Goal: Task Accomplishment & Management: Use online tool/utility

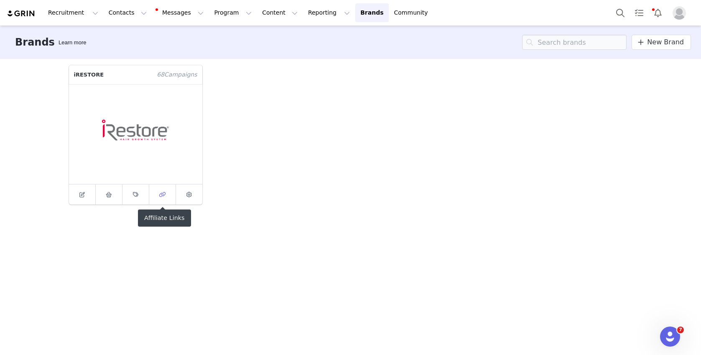
click at [164, 195] on icon at bounding box center [162, 194] width 7 height 5
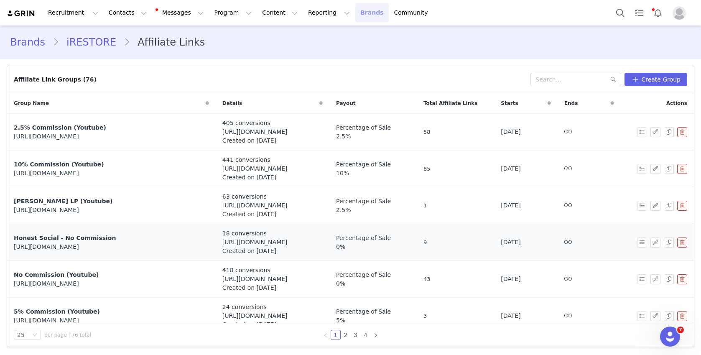
scroll to position [710, 0]
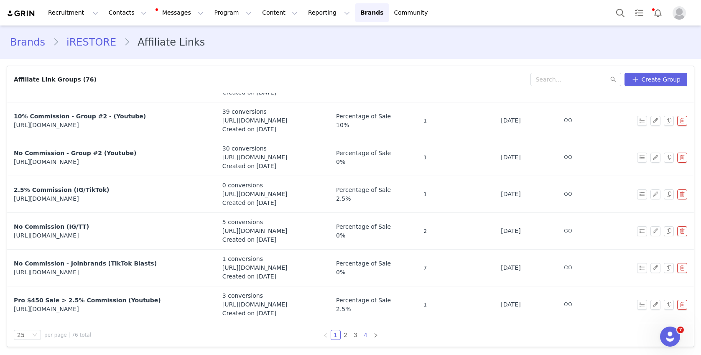
click at [364, 337] on link "4" at bounding box center [365, 334] width 9 height 9
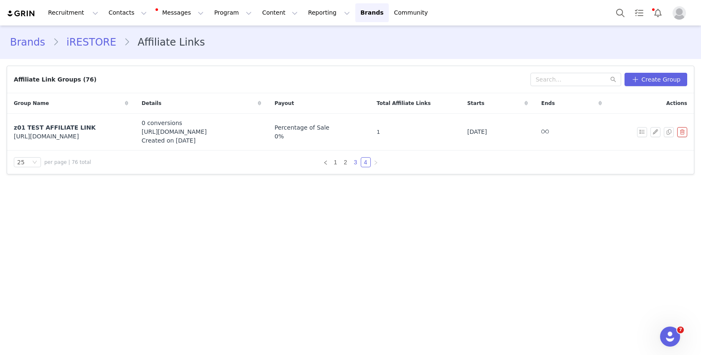
click at [355, 163] on link "3" at bounding box center [355, 162] width 9 height 9
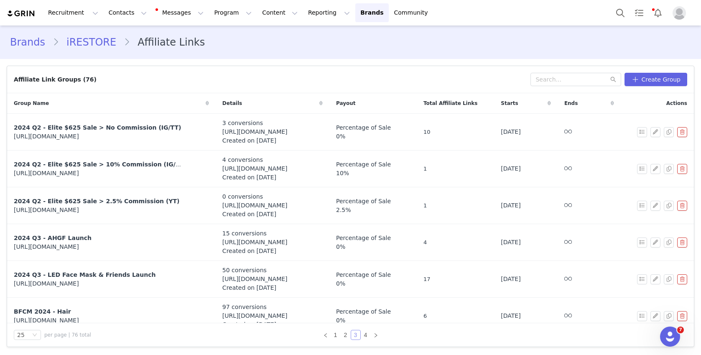
scroll to position [710, 0]
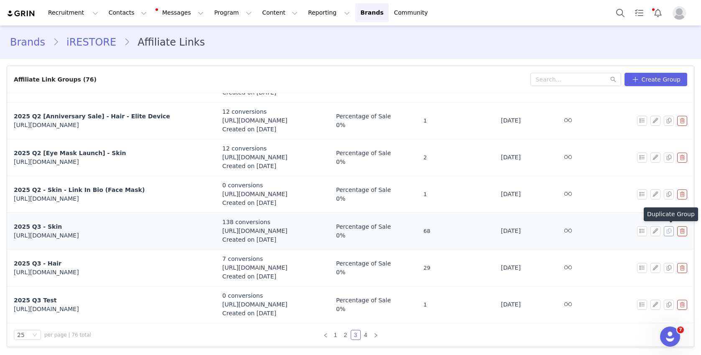
click at [667, 231] on button "button" at bounding box center [669, 231] width 10 height 10
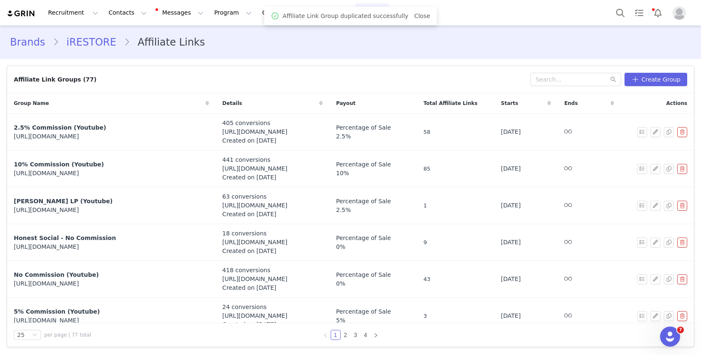
scroll to position [649, 0]
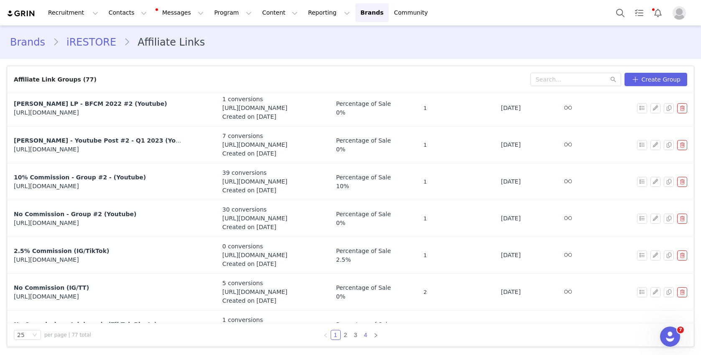
click at [365, 335] on link "4" at bounding box center [365, 334] width 9 height 9
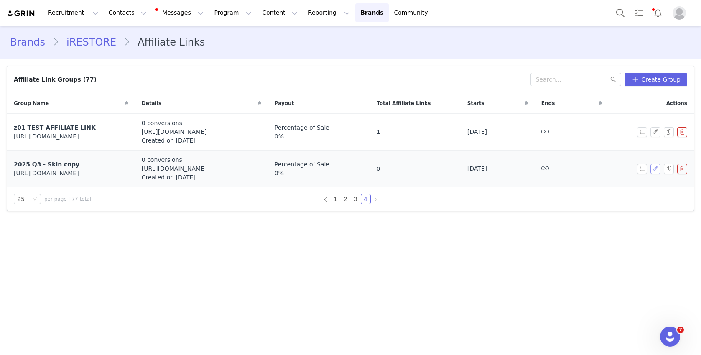
click at [656, 170] on button "button" at bounding box center [656, 169] width 10 height 10
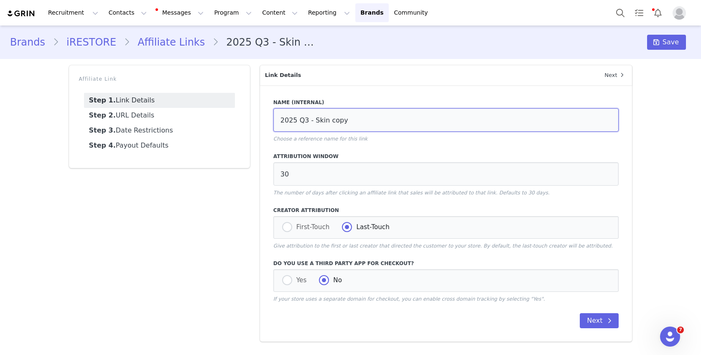
click at [306, 120] on input "2025 Q3 - Skin copy" at bounding box center [446, 119] width 346 height 23
drag, startPoint x: 330, startPoint y: 120, endPoint x: 389, endPoint y: 120, distance: 59.8
click at [386, 120] on input "2025 Q4 - Skin copy" at bounding box center [446, 119] width 346 height 23
type input "2025 Q4 - Skin"
click at [143, 119] on link "Step 2. URL Details" at bounding box center [159, 115] width 151 height 15
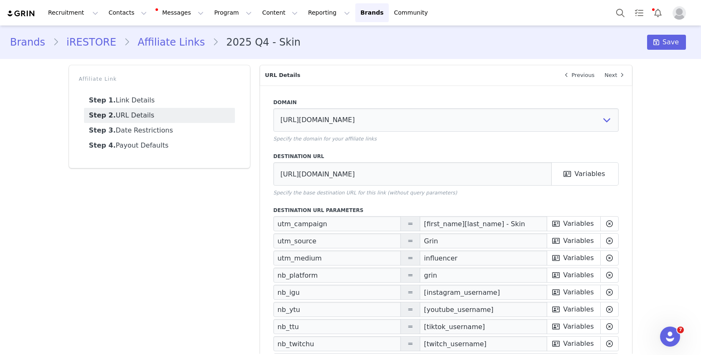
scroll to position [143, 0]
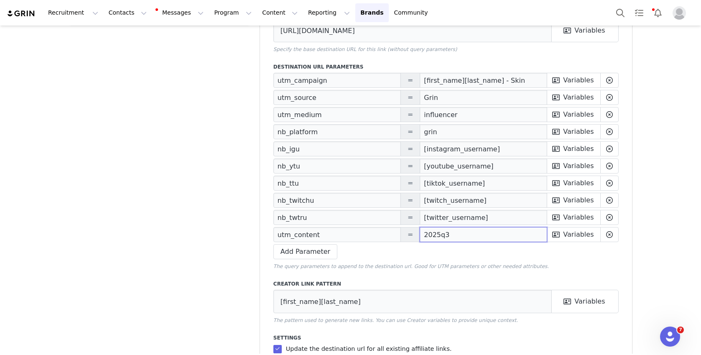
click at [450, 232] on input "2025q3" at bounding box center [484, 234] width 128 height 15
type input "2025q4"
click at [213, 207] on div "Affiliate Link Step 1. Link Details Step 2. URL Details Step 3. Date Restrictio…" at bounding box center [159, 167] width 191 height 500
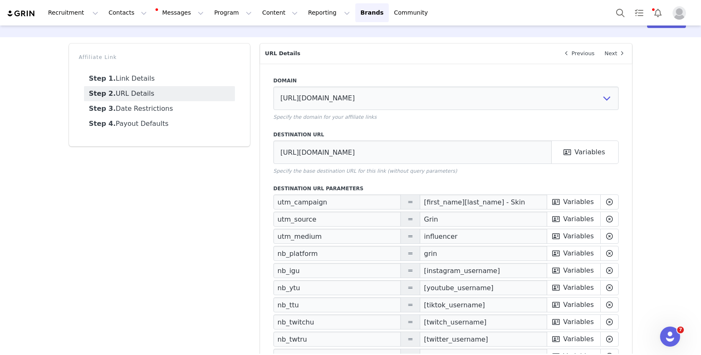
scroll to position [21, 0]
click at [148, 111] on link "Step 3. Date Restrictions" at bounding box center [159, 109] width 151 height 15
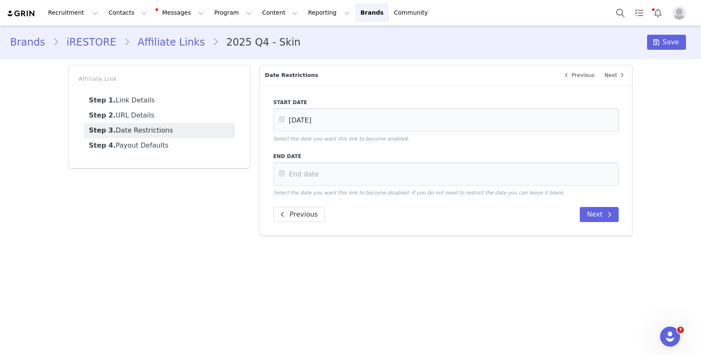
scroll to position [0, 0]
click at [283, 118] on icon at bounding box center [281, 119] width 15 height 23
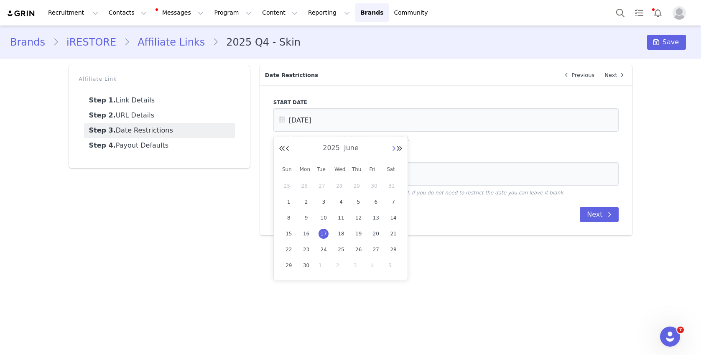
click at [394, 149] on button "Next Month" at bounding box center [394, 149] width 4 height 7
click at [322, 248] on span "30" at bounding box center [324, 250] width 10 height 10
type input "[DATE]"
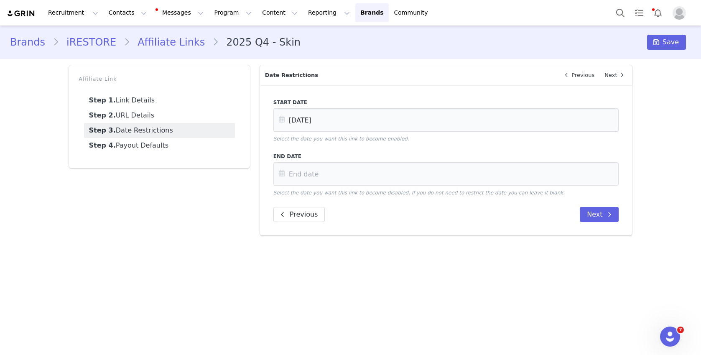
click at [159, 240] on div "Affiliate Link Step 1. Link Details Step 2. URL Details Step 3. Date Restrictio…" at bounding box center [159, 150] width 191 height 180
click at [153, 147] on link "Step 4. Payout Defaults" at bounding box center [159, 145] width 151 height 15
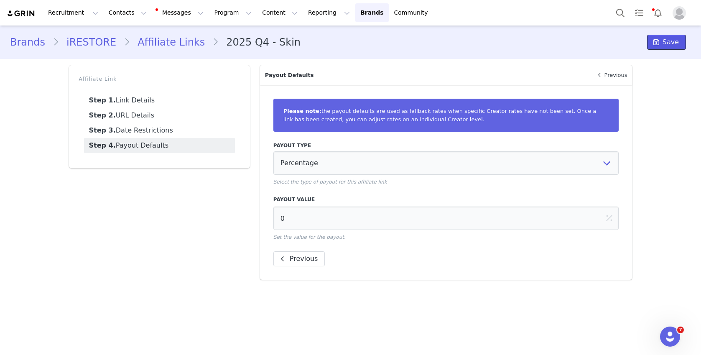
click at [659, 40] on icon at bounding box center [657, 42] width 6 height 7
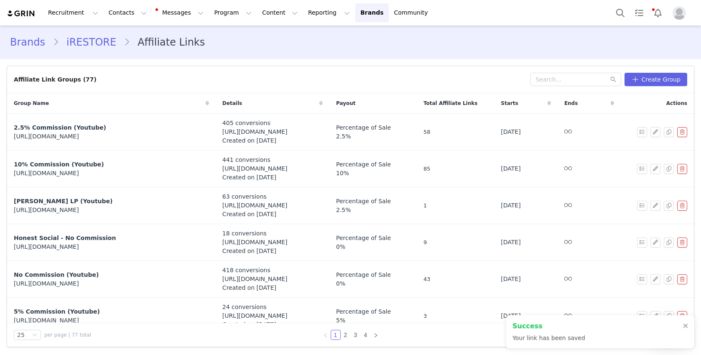
scroll to position [710, 0]
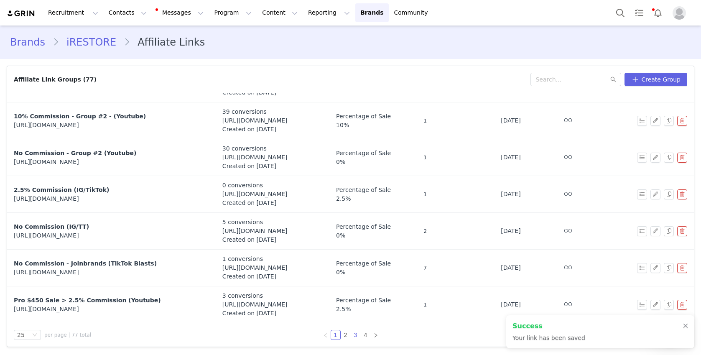
click at [355, 334] on link "3" at bounding box center [355, 334] width 9 height 9
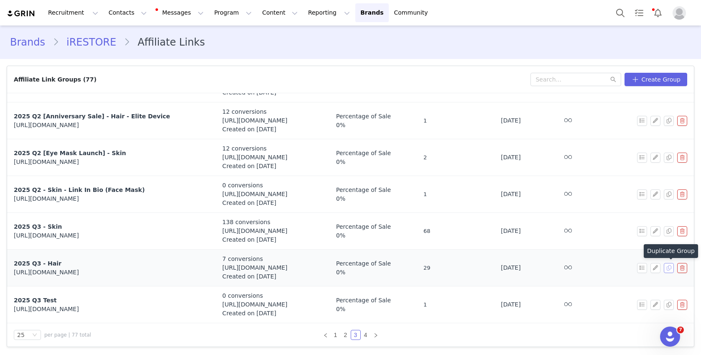
click at [667, 268] on button "button" at bounding box center [669, 268] width 10 height 10
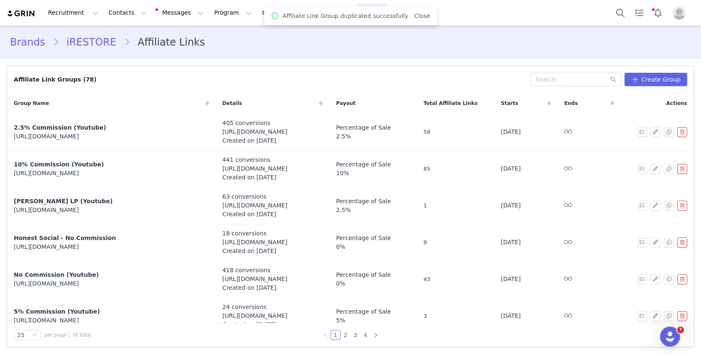
click at [365, 336] on link "4" at bounding box center [365, 334] width 9 height 9
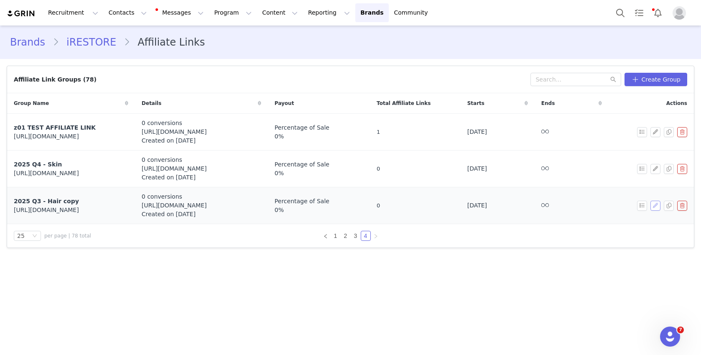
click at [655, 206] on button "button" at bounding box center [656, 206] width 10 height 10
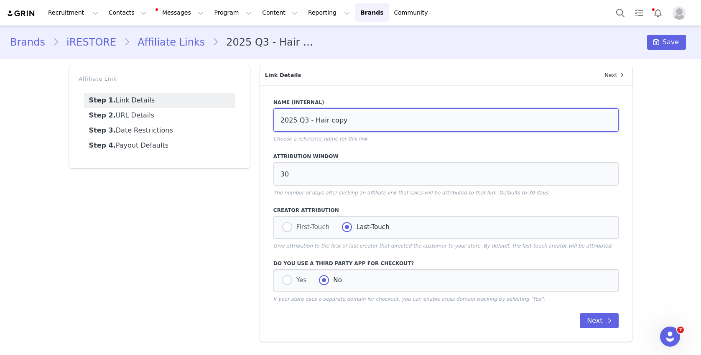
click at [305, 120] on input "2025 Q3 - Hair copy" at bounding box center [446, 119] width 346 height 23
drag, startPoint x: 328, startPoint y: 119, endPoint x: 360, endPoint y: 118, distance: 32.6
click at [360, 119] on input "2025 Q4 - Hair copy" at bounding box center [446, 119] width 346 height 23
type input "2025 Q4 - Hair"
click at [169, 119] on link "Step 2. URL Details" at bounding box center [159, 115] width 151 height 15
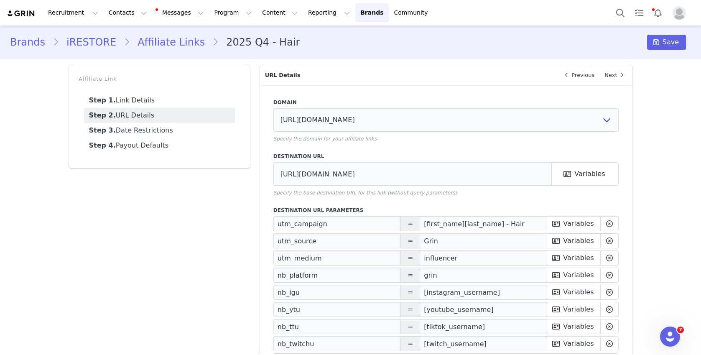
scroll to position [146, 0]
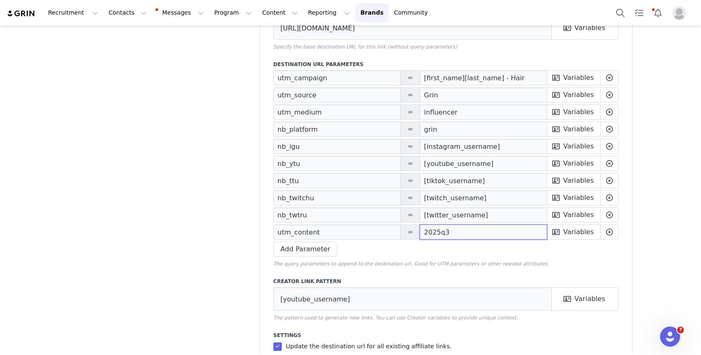
click at [463, 233] on input "2025q3" at bounding box center [484, 232] width 128 height 15
type input "2025q4"
click at [187, 170] on div "Affiliate Link Step 1. Link Details Step 2. URL Details Step 3. Date Restrictio…" at bounding box center [159, 164] width 191 height 500
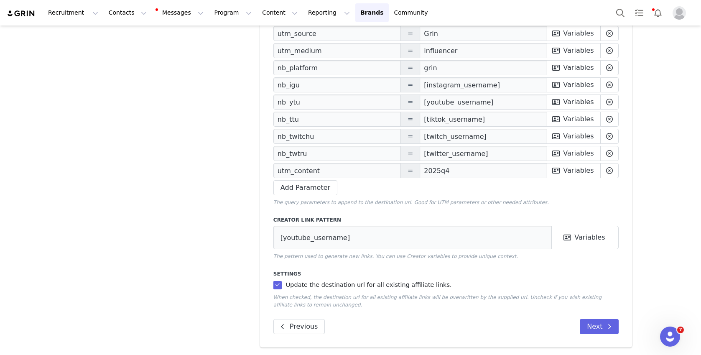
scroll to position [0, 0]
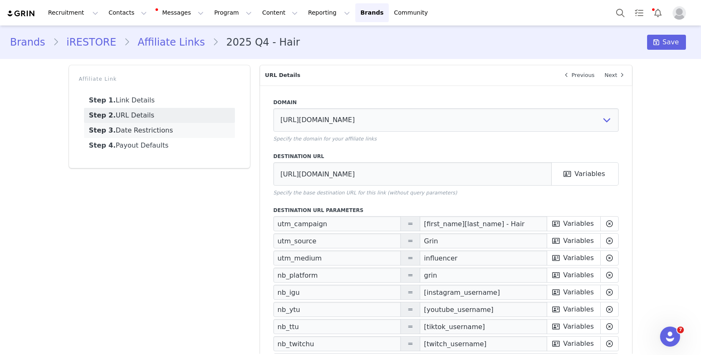
click at [153, 128] on link "Step 3. Date Restrictions" at bounding box center [159, 130] width 151 height 15
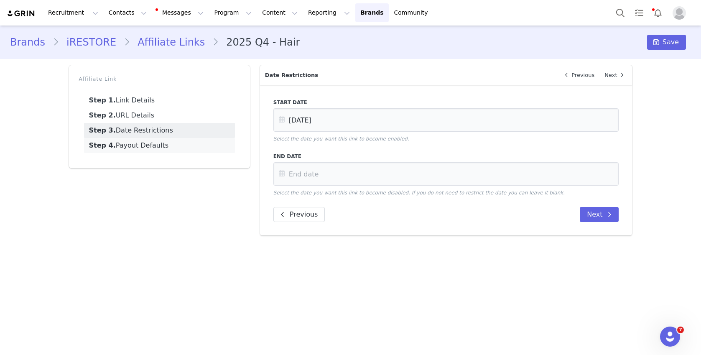
click at [156, 146] on link "Step 4. Payout Defaults" at bounding box center [159, 145] width 151 height 15
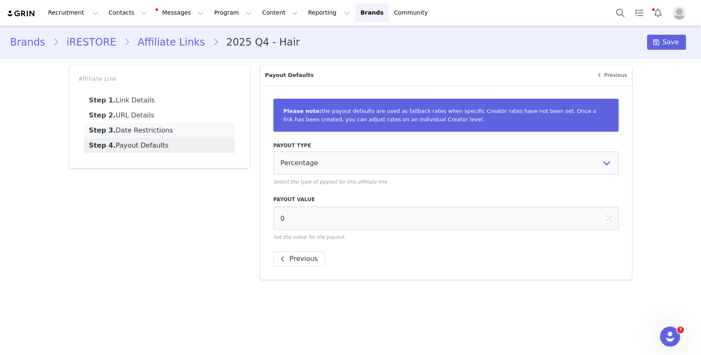
click at [179, 124] on link "Step 3. Date Restrictions" at bounding box center [159, 130] width 151 height 15
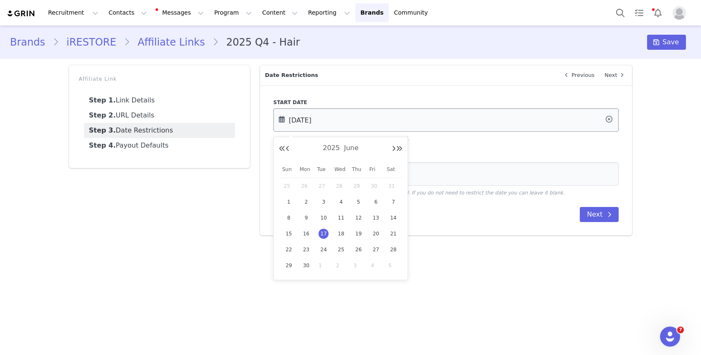
click at [311, 115] on input "Jun 17 2025" at bounding box center [446, 119] width 346 height 23
click at [391, 147] on div "2025 June" at bounding box center [341, 148] width 124 height 13
click at [394, 147] on button "Next Month" at bounding box center [394, 149] width 4 height 7
click at [394, 149] on button "Next Month" at bounding box center [394, 149] width 4 height 7
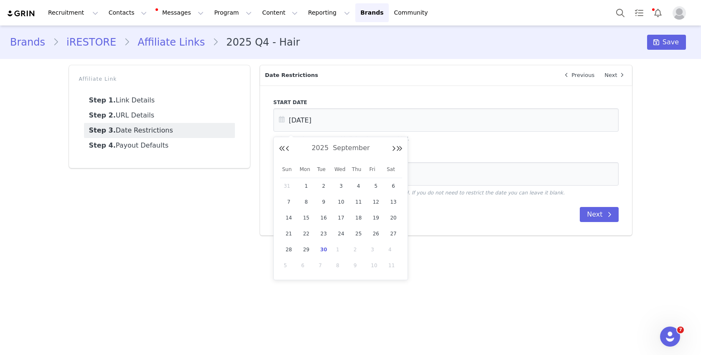
click at [327, 247] on span "30" at bounding box center [324, 250] width 10 height 10
type input "[DATE]"
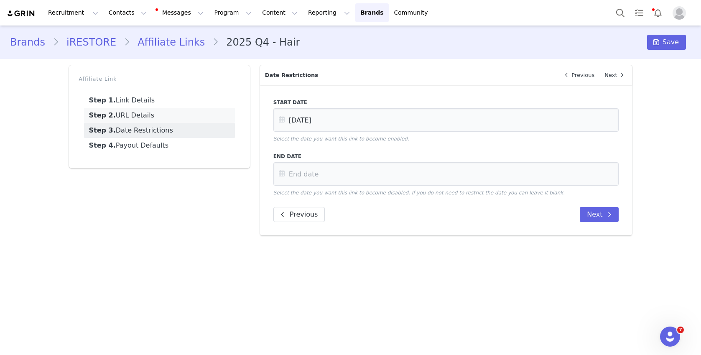
click at [152, 117] on link "Step 2. URL Details" at bounding box center [159, 115] width 151 height 15
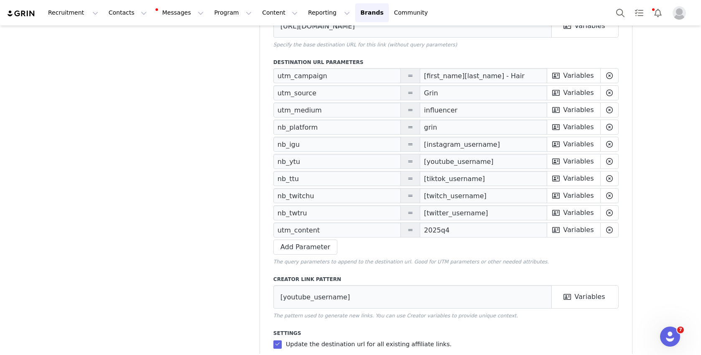
scroll to position [208, 0]
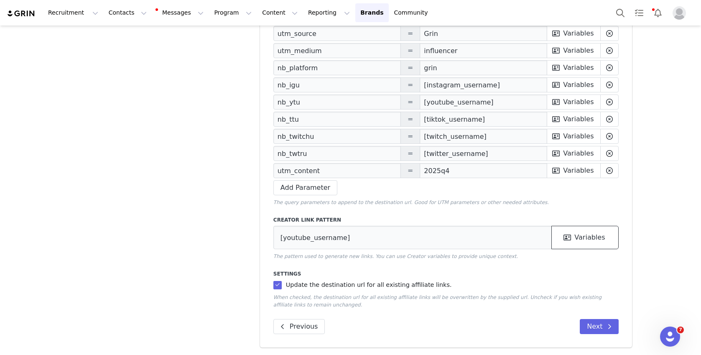
click at [568, 234] on icon at bounding box center [568, 237] width 8 height 7
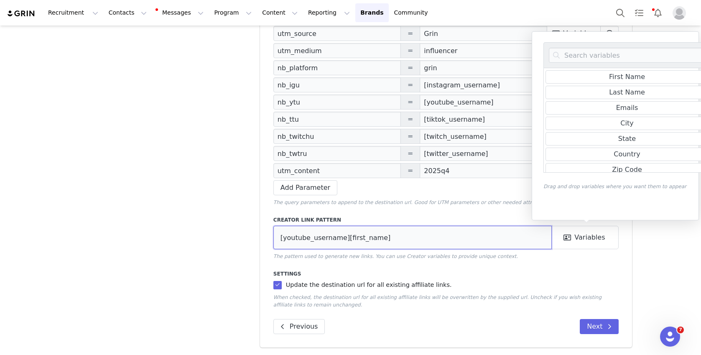
click at [354, 233] on input "[youtube_username][first_name]" at bounding box center [412, 237] width 279 height 23
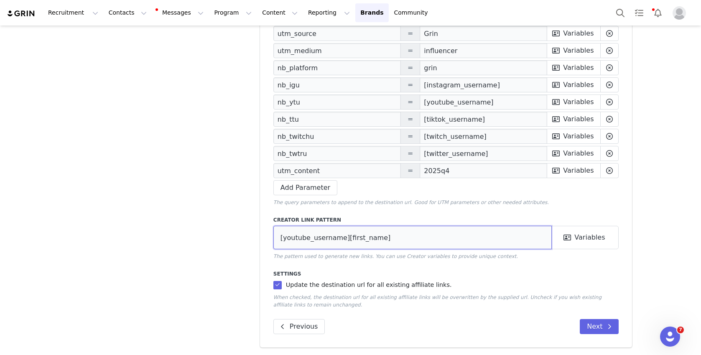
drag, startPoint x: 343, startPoint y: 237, endPoint x: 260, endPoint y: 232, distance: 82.9
click at [261, 233] on div "Domain https://glnk.io Specify the domain for your affiliate links Destination …" at bounding box center [446, 113] width 373 height 470
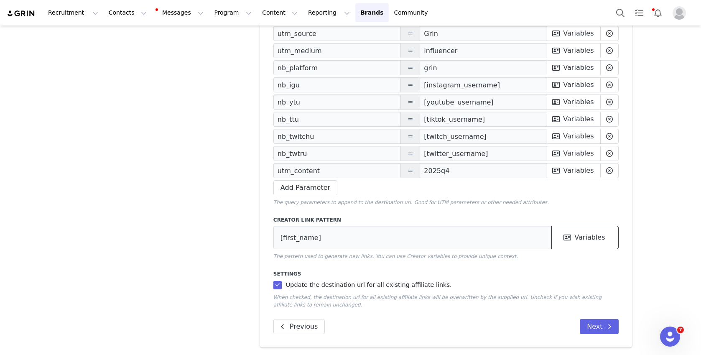
click at [603, 236] on button "Variables" at bounding box center [585, 237] width 67 height 23
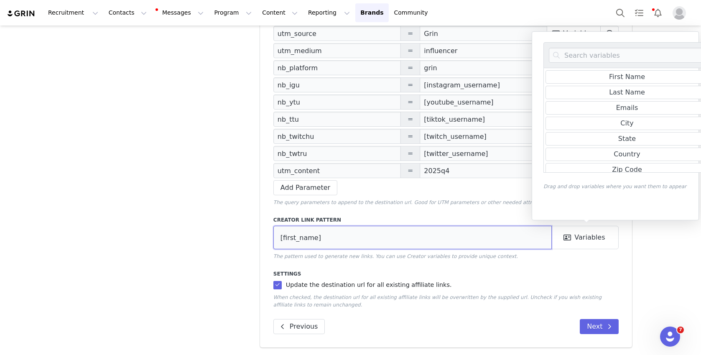
click at [375, 234] on input "[first_name]" at bounding box center [412, 237] width 279 height 23
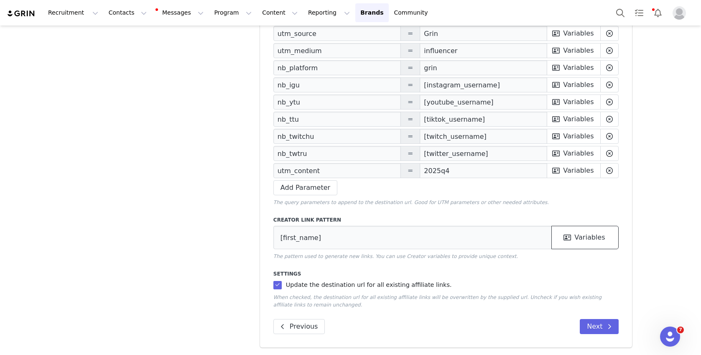
click at [569, 239] on icon at bounding box center [568, 237] width 8 height 7
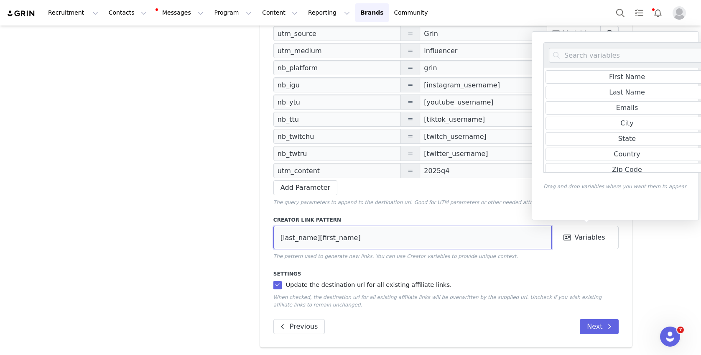
drag, startPoint x: 626, startPoint y: 95, endPoint x: 619, endPoint y: 99, distance: 7.7
click at [381, 238] on input "[first_name]" at bounding box center [412, 237] width 279 height 23
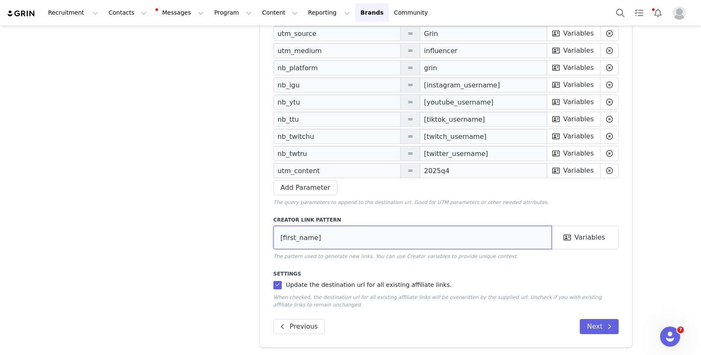
paste input "[last_name]"
type input "[first_name][last_name]"
click at [230, 221] on div "Affiliate Link Step 1. Link Details Step 2. URL Details Step 3. Date Restrictio…" at bounding box center [159, 103] width 191 height 500
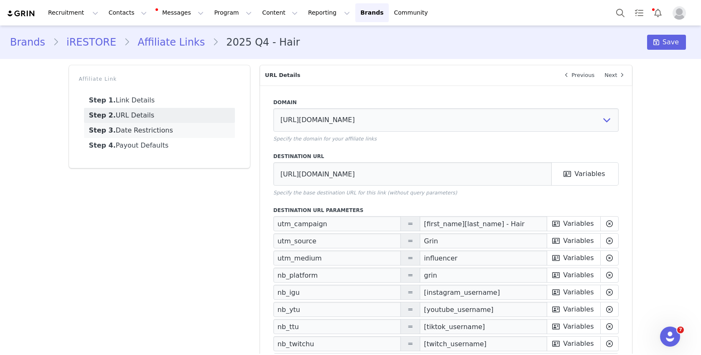
click at [141, 130] on link "Step 3. Date Restrictions" at bounding box center [159, 130] width 151 height 15
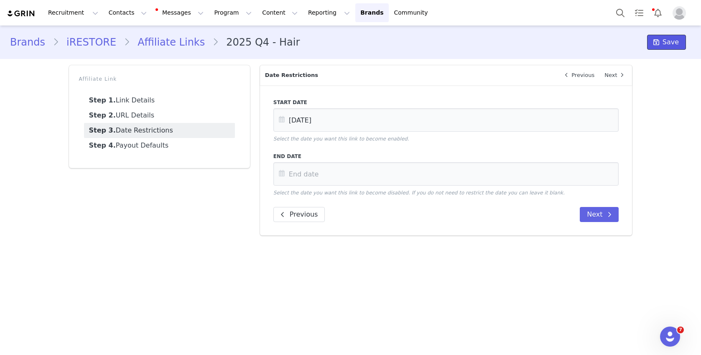
click at [657, 41] on icon at bounding box center [657, 42] width 6 height 7
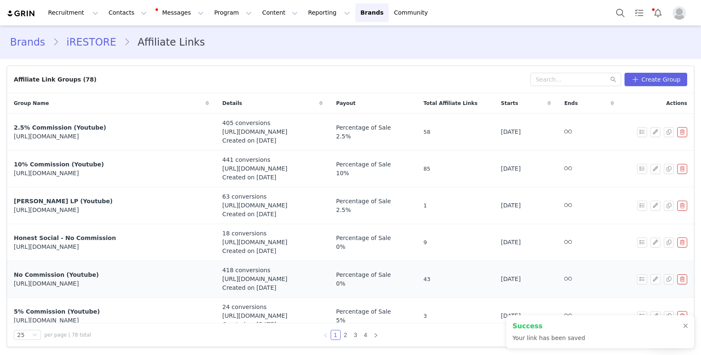
scroll to position [710, 0]
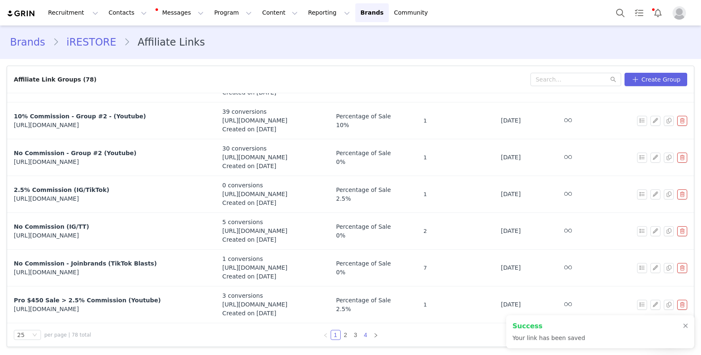
click at [363, 336] on link "4" at bounding box center [365, 334] width 9 height 9
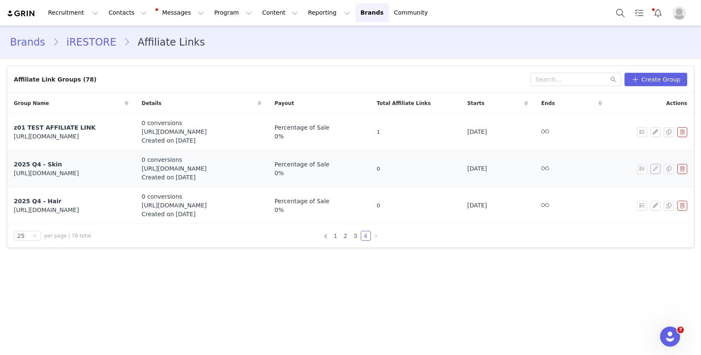
click at [654, 167] on button "button" at bounding box center [656, 169] width 10 height 10
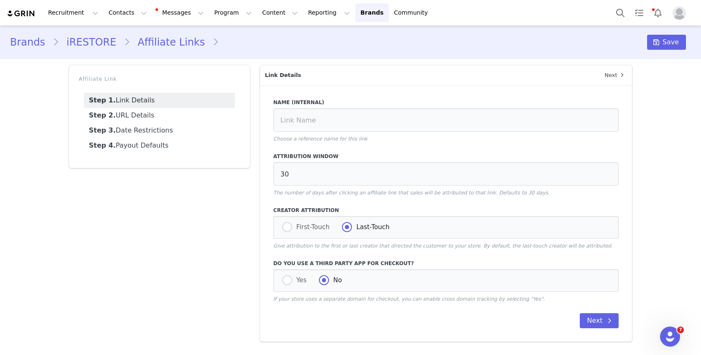
type input "2025 Q4 - Skin"
click at [163, 132] on link "Step 3. Date Restrictions" at bounding box center [159, 130] width 151 height 15
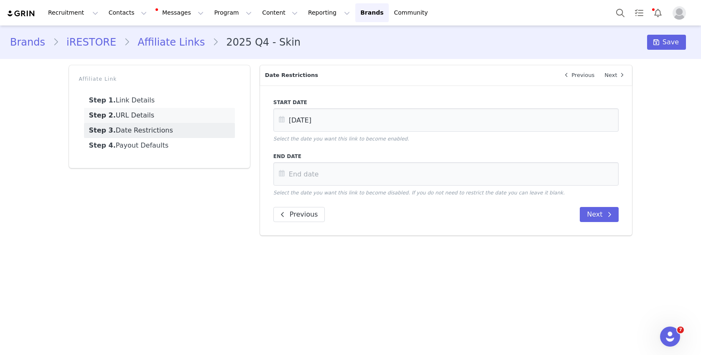
click at [158, 118] on link "Step 2. URL Details" at bounding box center [159, 115] width 151 height 15
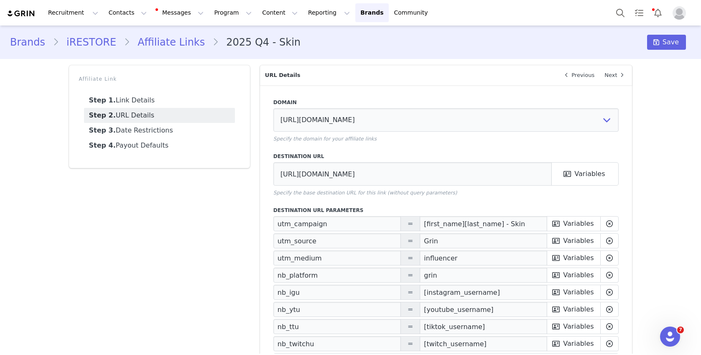
click at [177, 40] on link "Affiliate Links" at bounding box center [171, 42] width 82 height 15
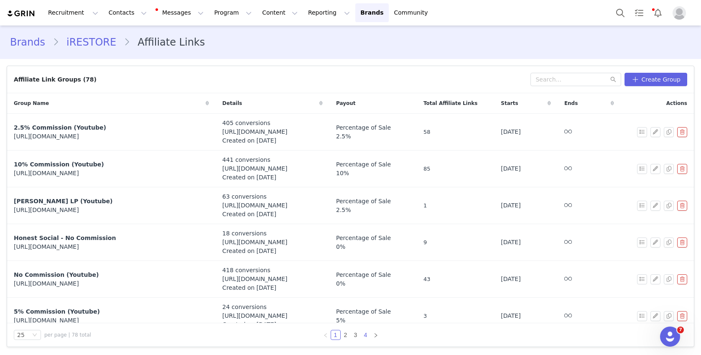
click at [366, 332] on link "4" at bounding box center [365, 334] width 9 height 9
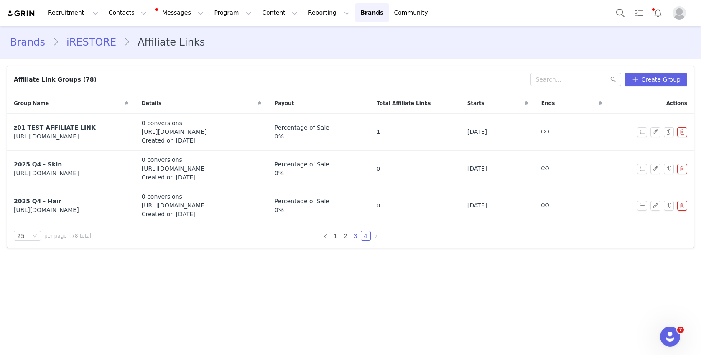
click at [357, 234] on link "3" at bounding box center [355, 235] width 9 height 9
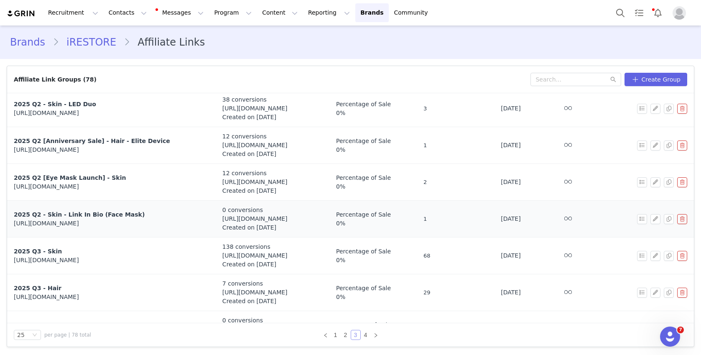
scroll to position [710, 0]
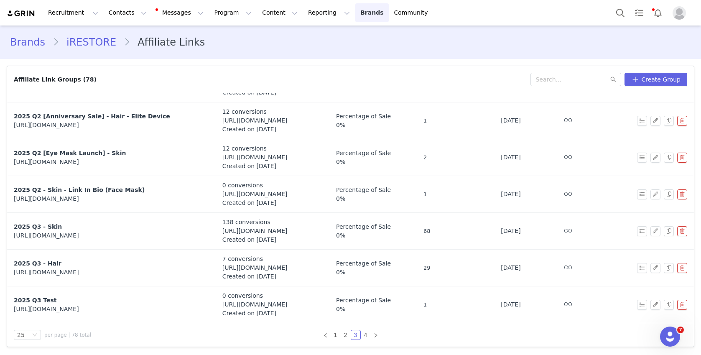
click at [355, 11] on link "Brands Brands" at bounding box center [371, 12] width 33 height 19
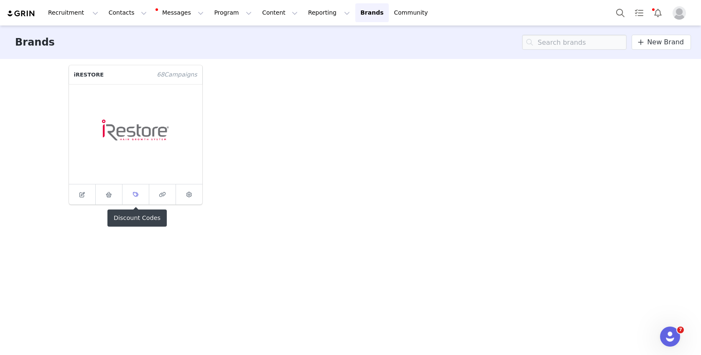
click at [133, 192] on icon at bounding box center [135, 194] width 5 height 5
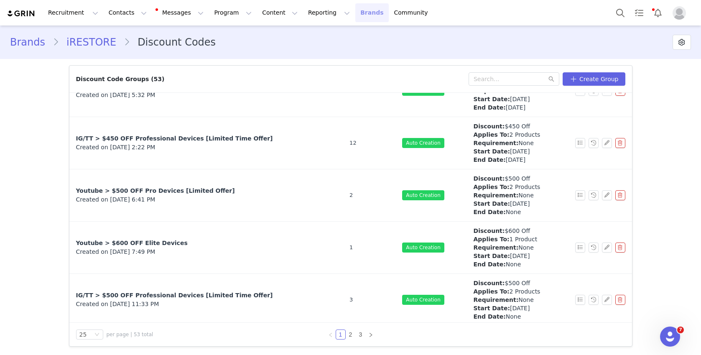
scroll to position [1046, 0]
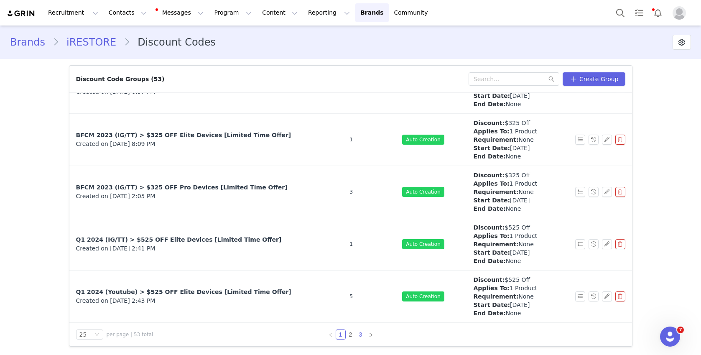
click at [361, 335] on link "3" at bounding box center [360, 334] width 9 height 9
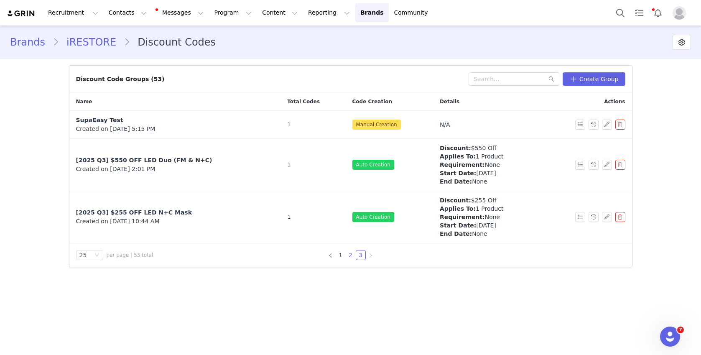
click at [352, 255] on link "2" at bounding box center [350, 254] width 9 height 9
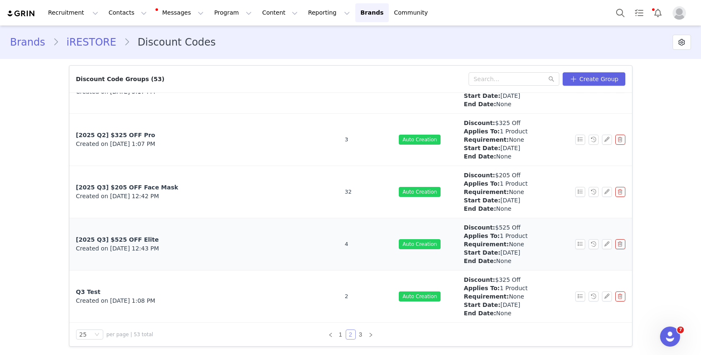
scroll to position [1043, 0]
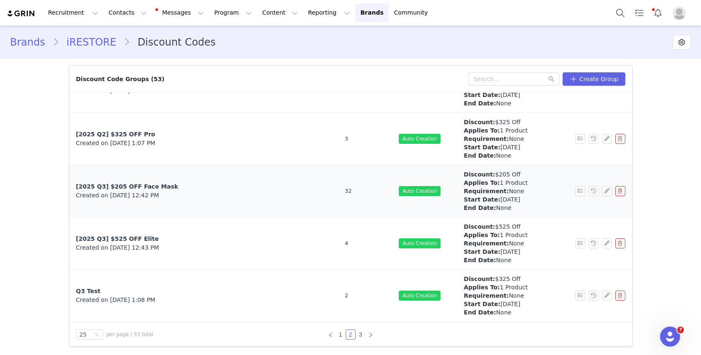
drag, startPoint x: 178, startPoint y: 181, endPoint x: 74, endPoint y: 188, distance: 104.0
click at [74, 188] on td "[2025 Q3] $205 OFF Face Mask Created on Jun 17, 2025 12:42 PM" at bounding box center [203, 191] width 269 height 52
drag, startPoint x: 171, startPoint y: 186, endPoint x: 71, endPoint y: 186, distance: 99.9
click at [71, 186] on td "[2025 Q3] $205 OFF Face Mask Created on Jun 17, 2025 12:42 PM" at bounding box center [203, 191] width 269 height 52
copy span "[2025 Q3] $205 OFF Face Mask"
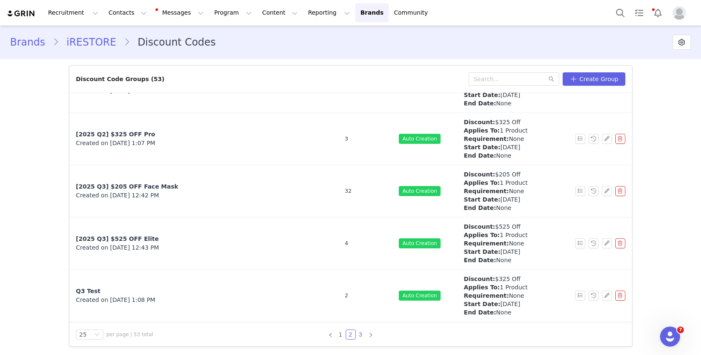
click at [359, 335] on link "3" at bounding box center [360, 334] width 9 height 9
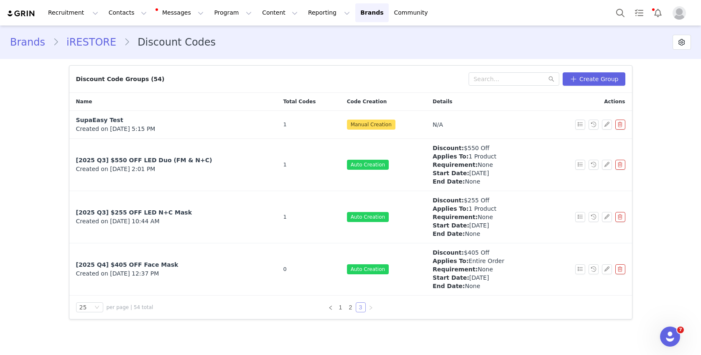
scroll to position [0, 0]
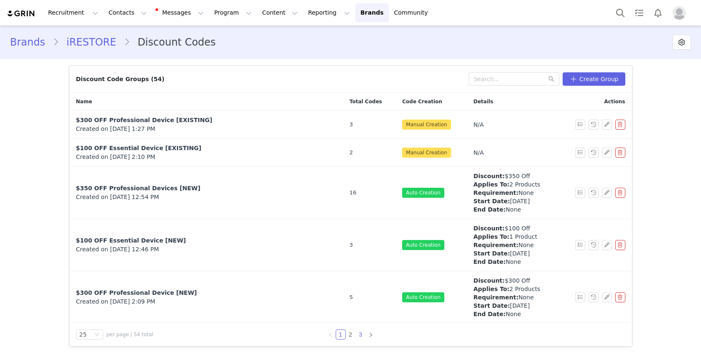
click at [360, 337] on link "3" at bounding box center [360, 334] width 9 height 9
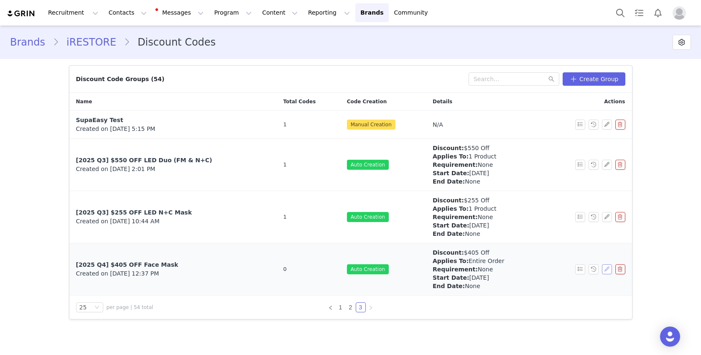
click at [606, 266] on button "button" at bounding box center [607, 269] width 10 height 10
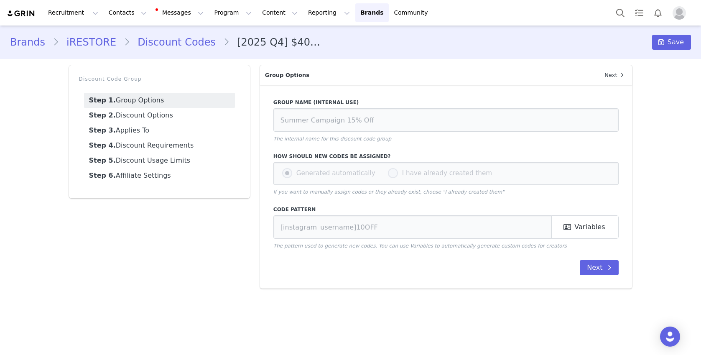
type input "[2025 Q4] $405 OFF Face Mask"
type input "[first_name][last_name]"
click at [137, 129] on link "Step 3. Applies To" at bounding box center [159, 130] width 151 height 15
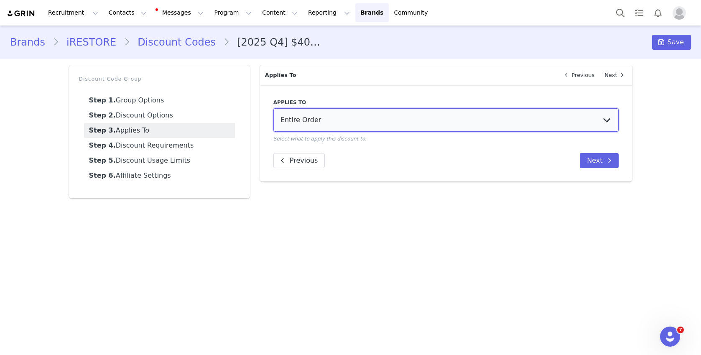
click at [348, 125] on select "Entire Order Specific Collections Specific Products" at bounding box center [446, 119] width 346 height 23
click at [273, 108] on select "Entire Order Specific Collections Specific Products" at bounding box center [446, 119] width 346 height 23
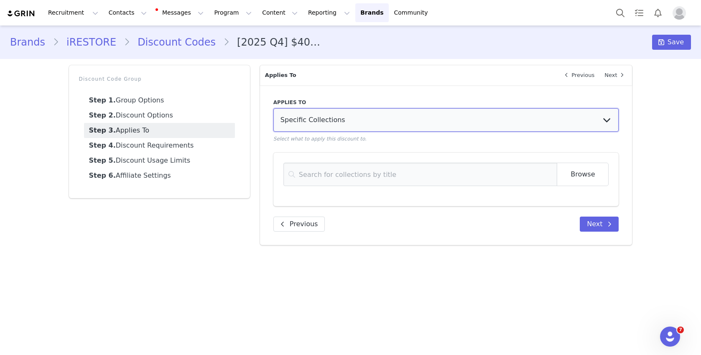
click at [323, 118] on select "Entire Order Specific Collections Specific Products" at bounding box center [446, 119] width 346 height 23
select select "specific_products"
click at [273, 108] on select "Entire Order Specific Collections Specific Products" at bounding box center [446, 119] width 346 height 23
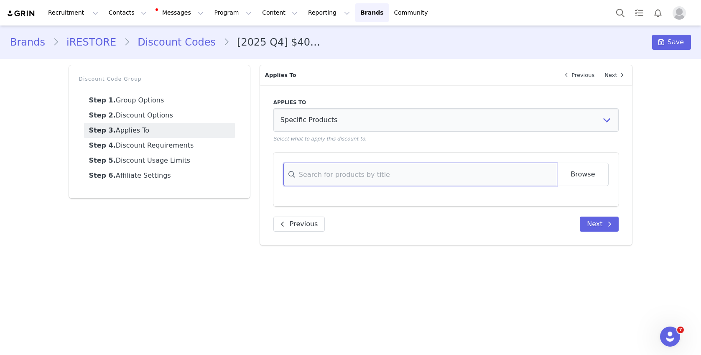
click at [319, 171] on input at bounding box center [421, 174] width 274 height 23
type input "i"
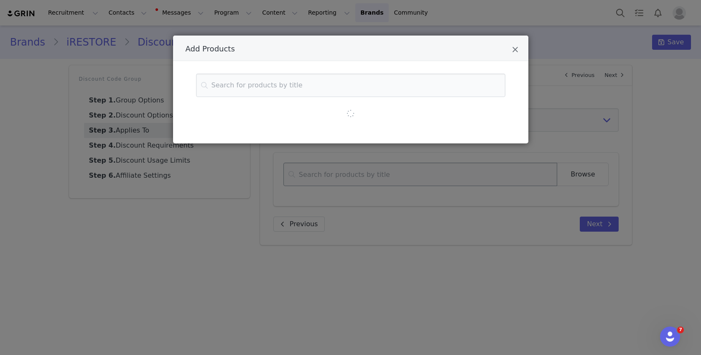
type input "p"
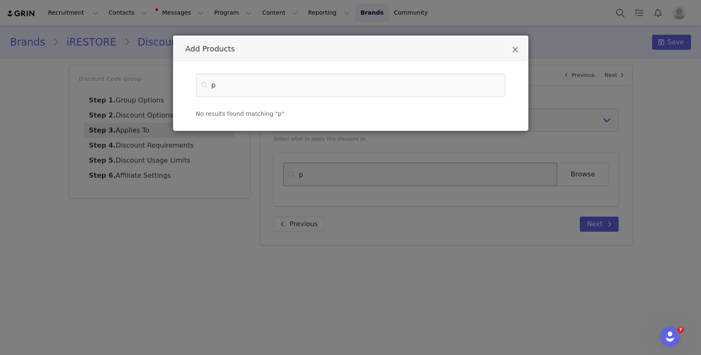
type input "pr"
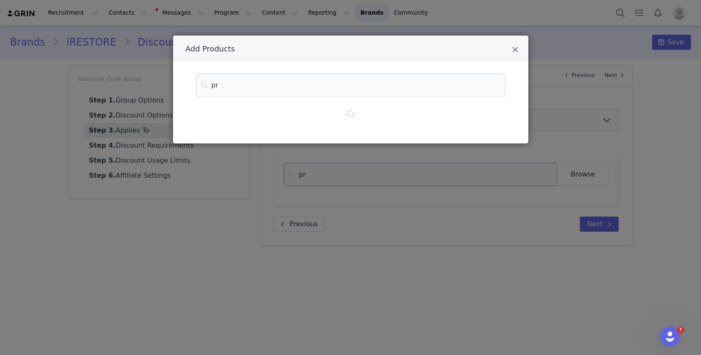
type input "pro"
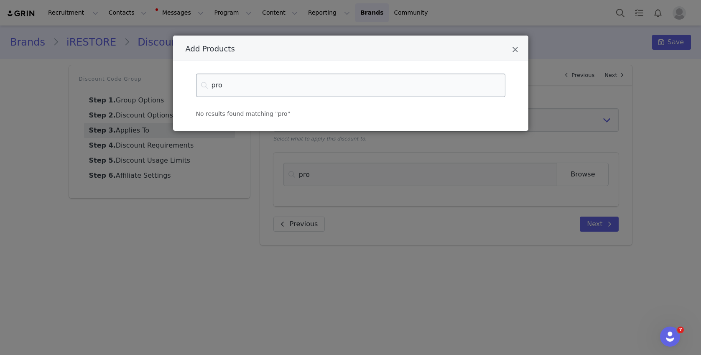
click at [231, 86] on input "pro" at bounding box center [350, 85] width 309 height 23
click at [209, 225] on div "Add Products No results found" at bounding box center [350, 177] width 701 height 355
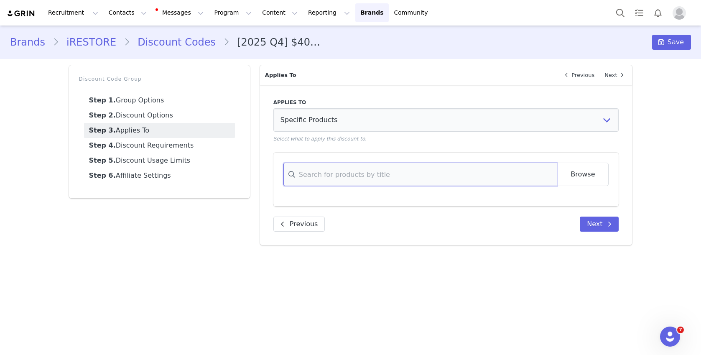
click at [349, 182] on input at bounding box center [421, 174] width 274 height 23
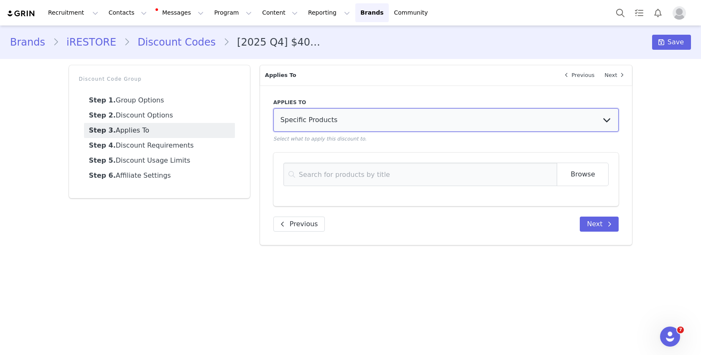
click at [333, 126] on select "Entire Order Specific Collections Specific Products" at bounding box center [446, 119] width 346 height 23
select select "specific_collections"
click at [273, 108] on select "Entire Order Specific Collections Specific Products" at bounding box center [446, 119] width 346 height 23
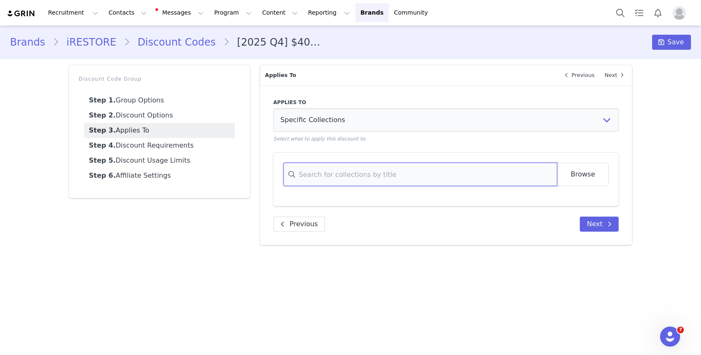
click at [327, 173] on input at bounding box center [421, 174] width 274 height 23
type input "r"
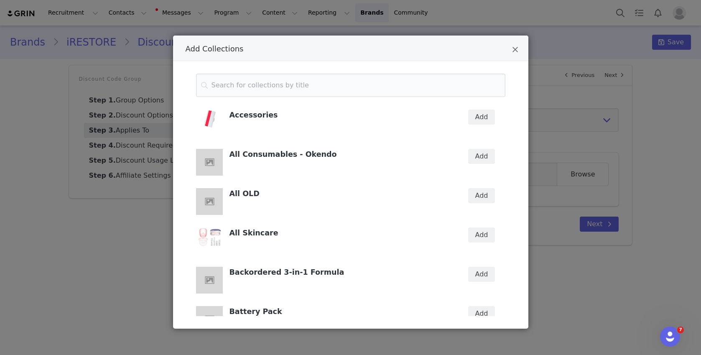
click at [244, 187] on div "All OLD" at bounding box center [320, 202] width 258 height 39
click at [456, 16] on div "Add Collections Accessories Add All Consumables - Okendo Add All OLD Add All Sk…" at bounding box center [350, 177] width 701 height 355
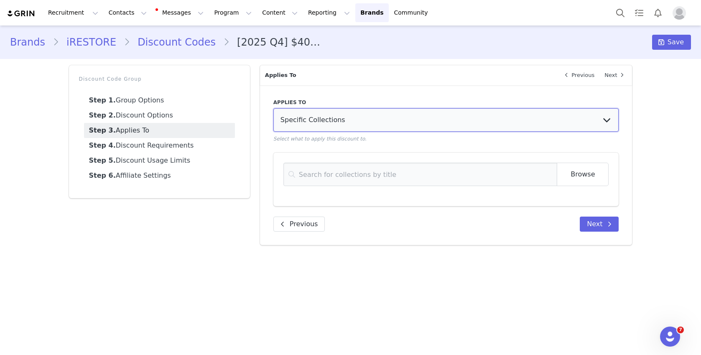
click at [303, 114] on select "Entire Order Specific Collections Specific Products" at bounding box center [446, 119] width 346 height 23
select select "specific_products"
click at [273, 108] on select "Entire Order Specific Collections Specific Products" at bounding box center [446, 119] width 346 height 23
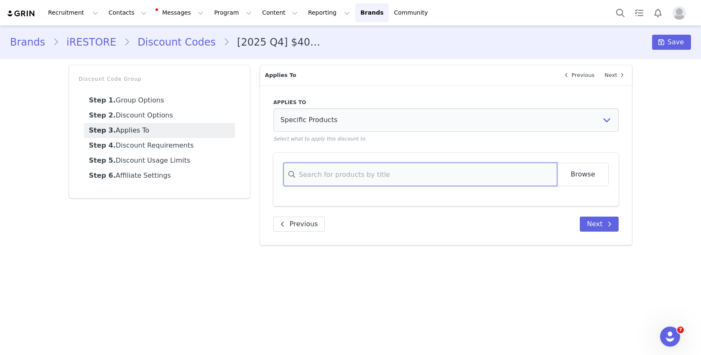
click at [307, 180] on input at bounding box center [421, 174] width 274 height 23
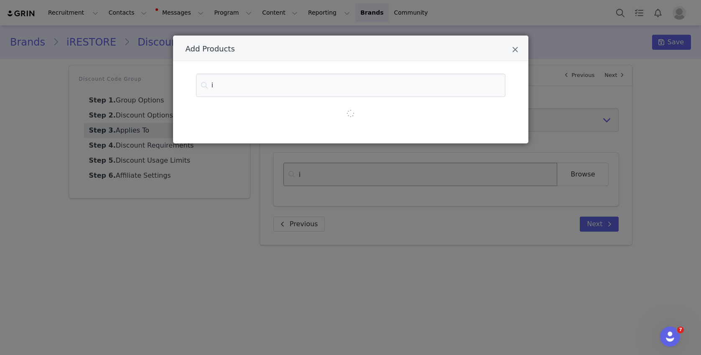
type input "il"
type input "ill"
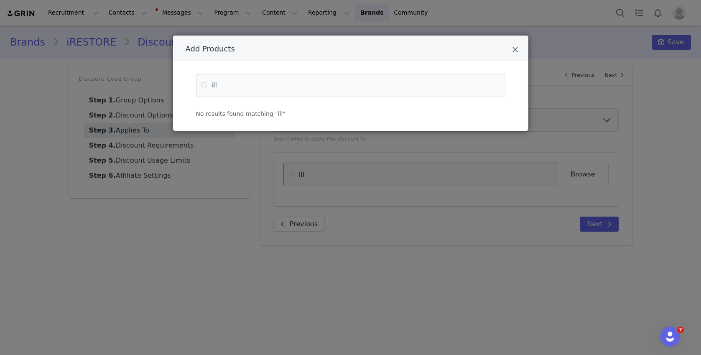
type input "illu"
type input "illum"
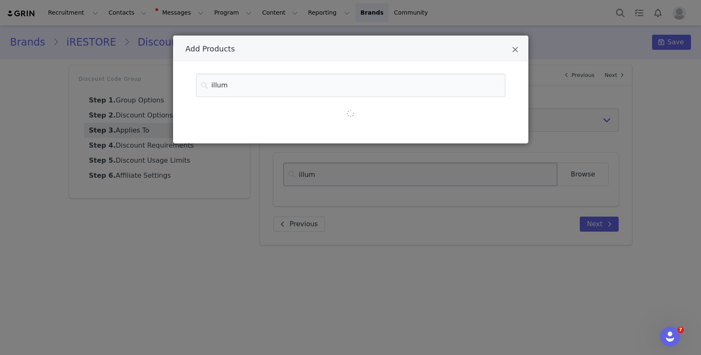
type input "illumi"
type input "illumin"
type input "illumina"
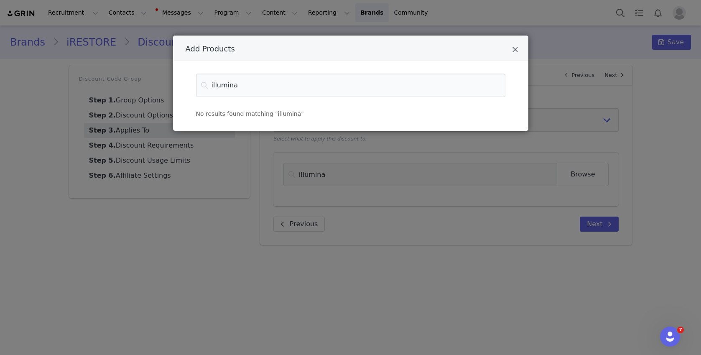
type input "illumina"
click at [175, 173] on div "Add Products illumina No results found matching "illumina"" at bounding box center [350, 177] width 701 height 355
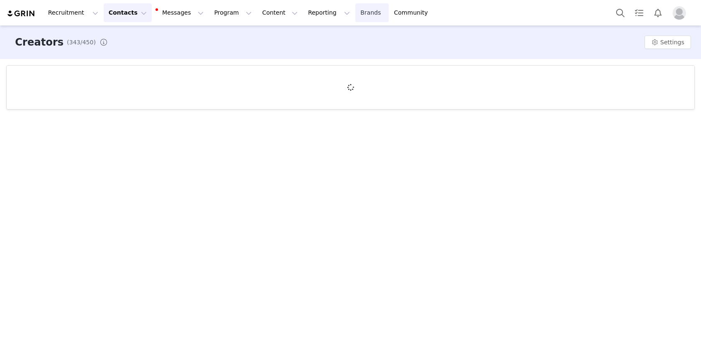
click at [355, 12] on link "Brands Brands" at bounding box center [371, 12] width 33 height 19
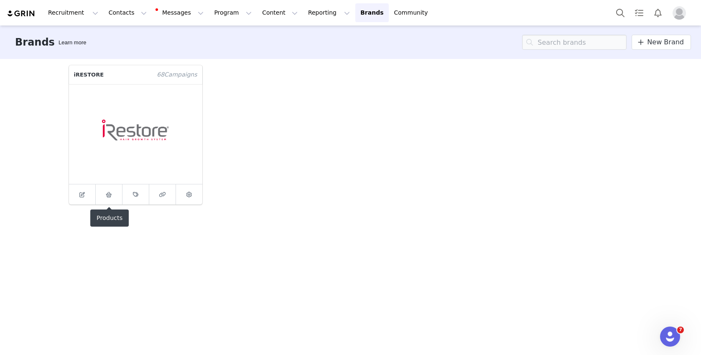
click at [104, 194] on span at bounding box center [109, 194] width 10 height 10
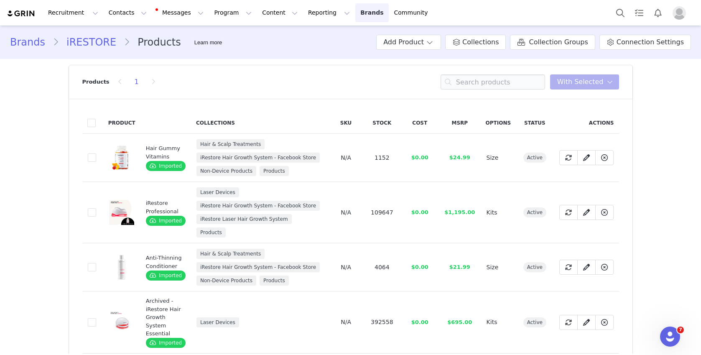
click at [355, 10] on link "Brands Brands" at bounding box center [371, 12] width 33 height 19
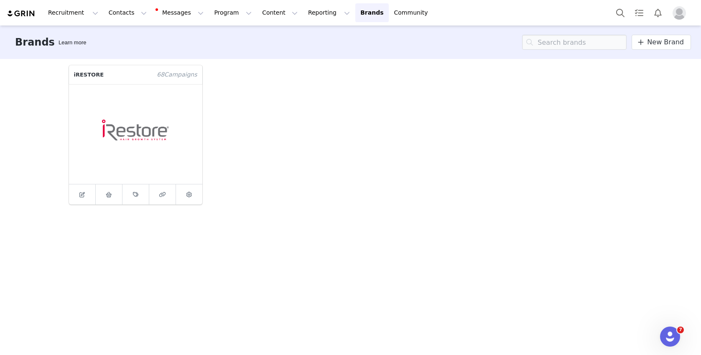
click at [200, 181] on figure at bounding box center [135, 134] width 133 height 100
click at [192, 192] on icon at bounding box center [189, 194] width 5 height 5
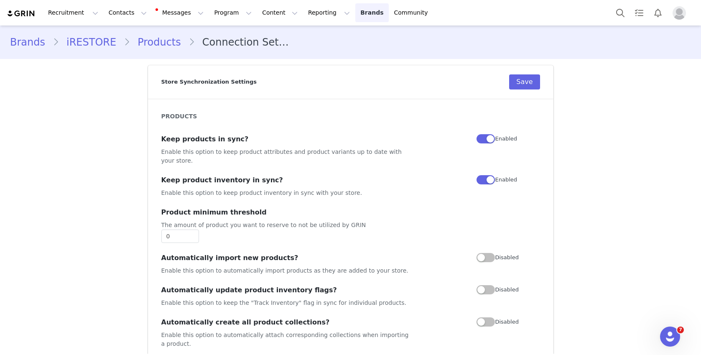
click at [355, 12] on link "Brands Brands" at bounding box center [371, 12] width 33 height 19
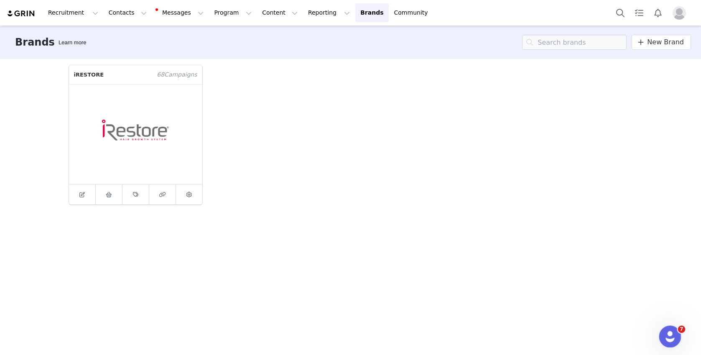
click at [664, 335] on icon "Open Intercom Messenger" at bounding box center [669, 336] width 14 height 14
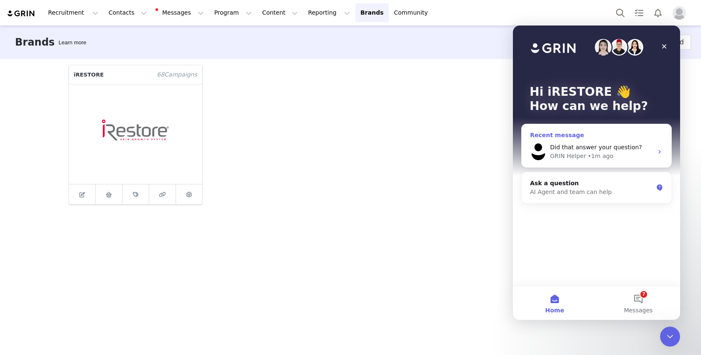
click at [626, 155] on div "GRIN Helper • 1m ago" at bounding box center [601, 156] width 103 height 9
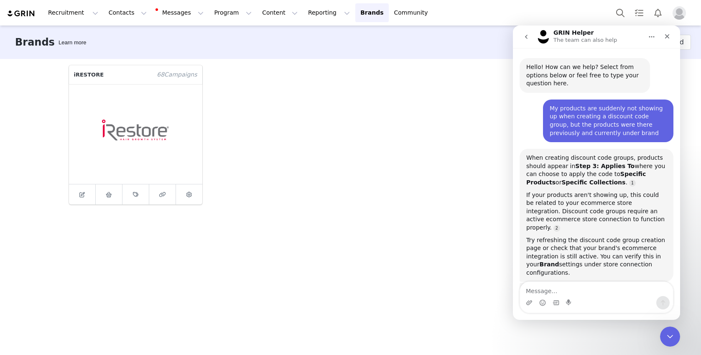
scroll to position [28, 0]
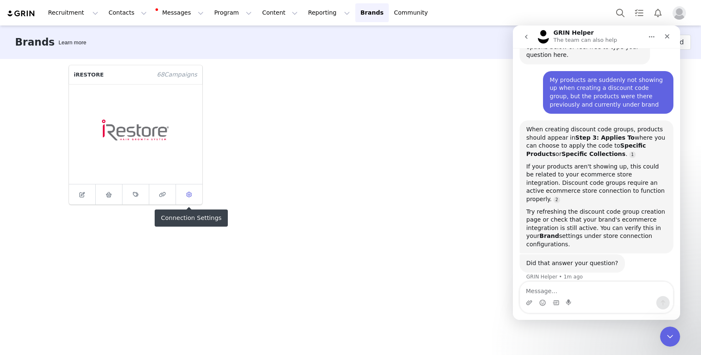
click at [190, 191] on span at bounding box center [189, 194] width 10 height 10
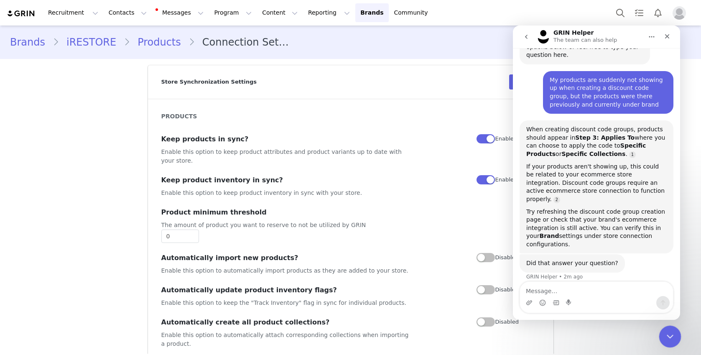
click at [672, 328] on div "Close Intercom Messenger" at bounding box center [669, 335] width 20 height 20
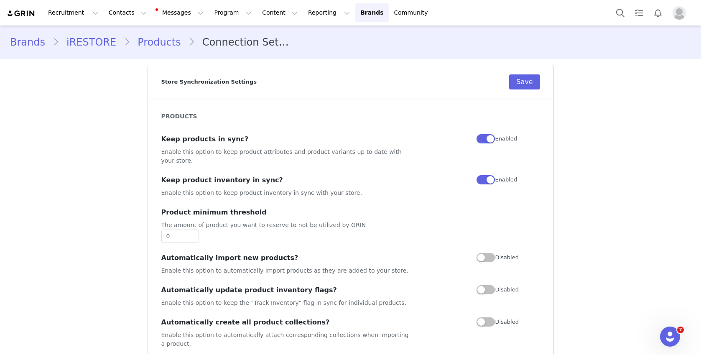
click at [679, 9] on img "Profile" at bounding box center [679, 12] width 13 height 13
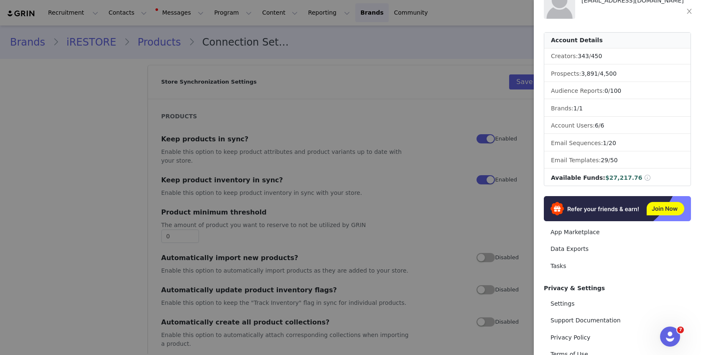
scroll to position [69, 0]
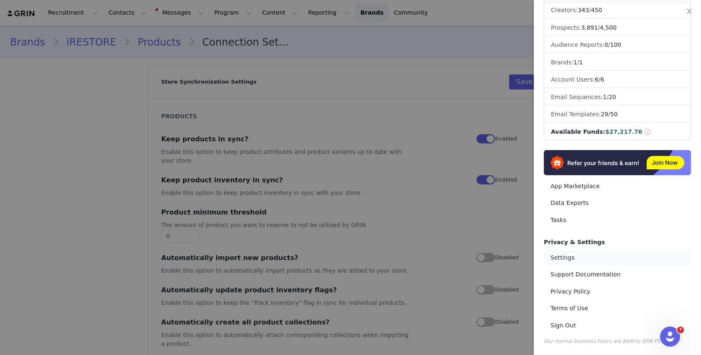
click at [561, 256] on link "Settings" at bounding box center [617, 257] width 147 height 15
select select "America/Los_Angeles"
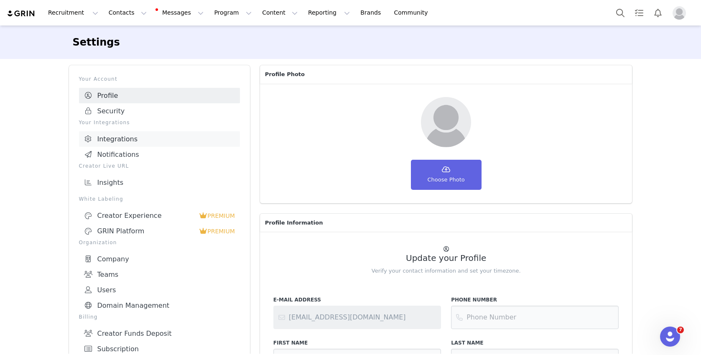
click at [112, 135] on link "Integrations" at bounding box center [159, 138] width 161 height 15
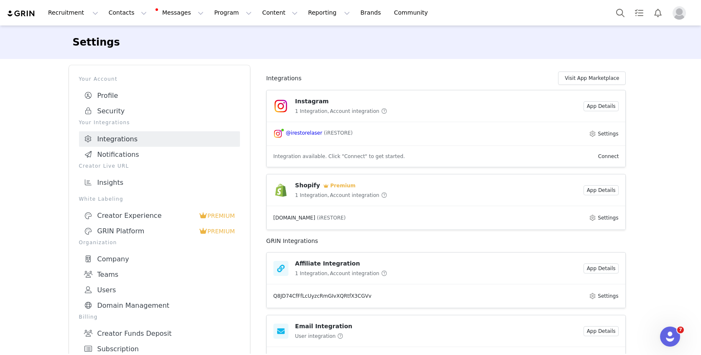
scroll to position [35, 0]
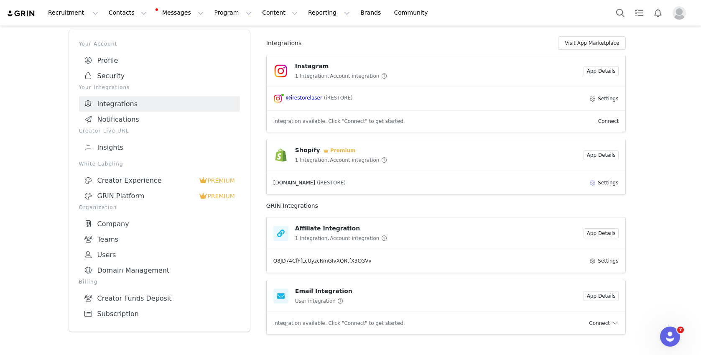
click at [605, 181] on button "Settings" at bounding box center [604, 183] width 31 height 10
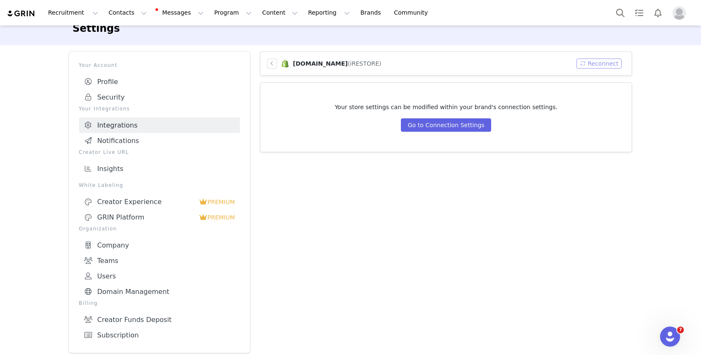
click at [610, 64] on button "Reconnect" at bounding box center [600, 64] width 46 height 10
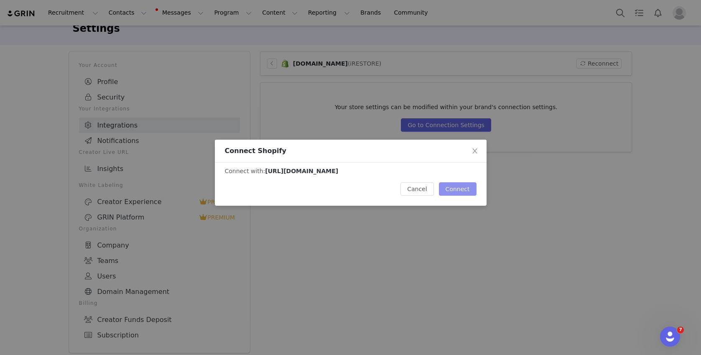
click at [460, 189] on button "Connect" at bounding box center [458, 188] width 38 height 13
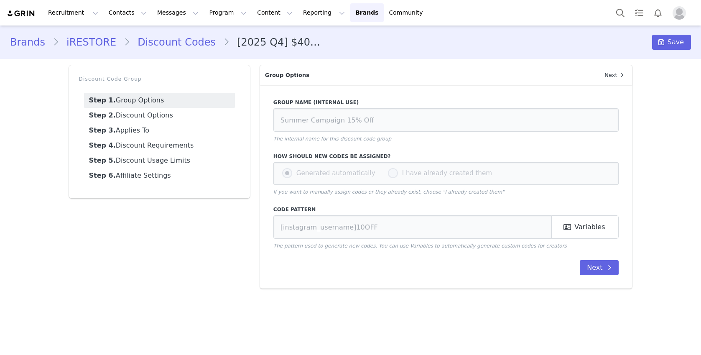
type input "[2025 Q4] $405 OFF Face Mask"
type input "[first_name][last_name]"
click at [152, 110] on link "Step 2. Discount Options" at bounding box center [159, 115] width 151 height 15
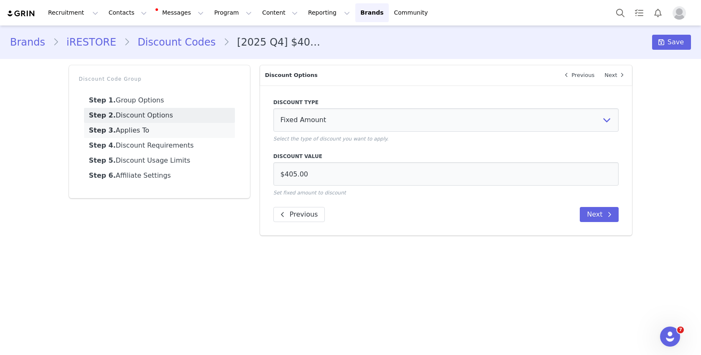
click at [149, 129] on link "Step 3. Applies To" at bounding box center [159, 130] width 151 height 15
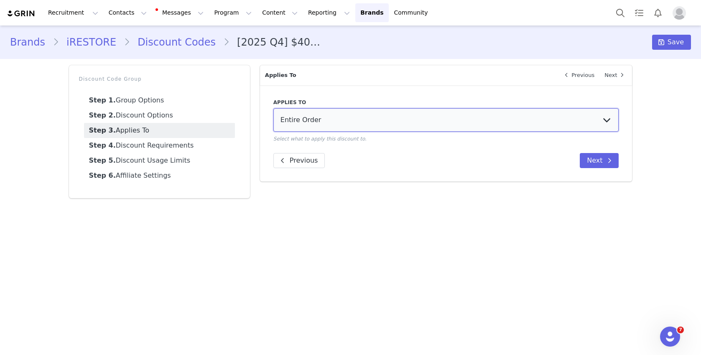
click at [290, 125] on select "Entire Order Specific Collections Specific Products" at bounding box center [446, 119] width 346 height 23
select select "specific_collections"
click at [273, 108] on select "Entire Order Specific Collections Specific Products" at bounding box center [446, 119] width 346 height 23
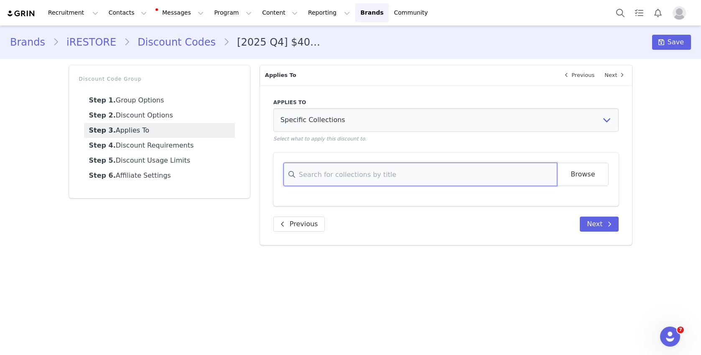
click at [314, 171] on input at bounding box center [421, 174] width 274 height 23
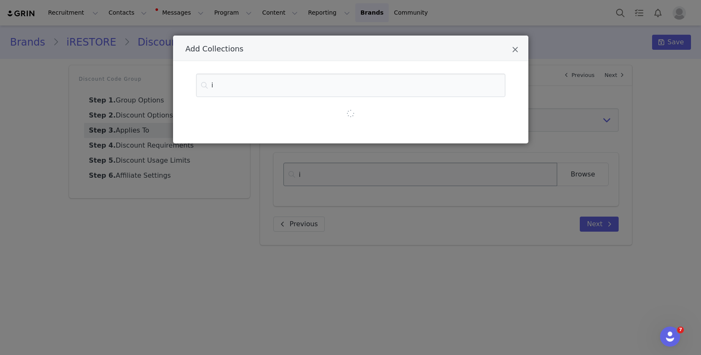
type input "il"
type input "ill"
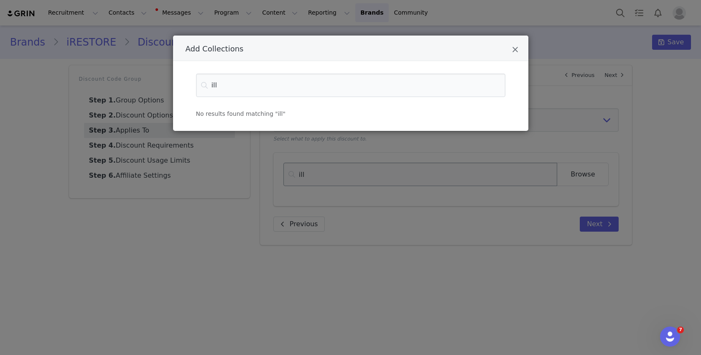
type input "il"
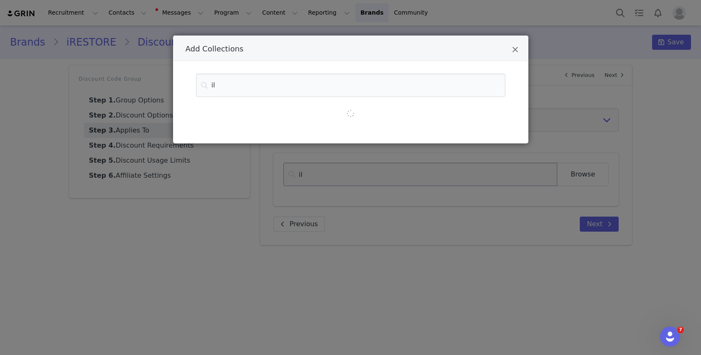
type input "i"
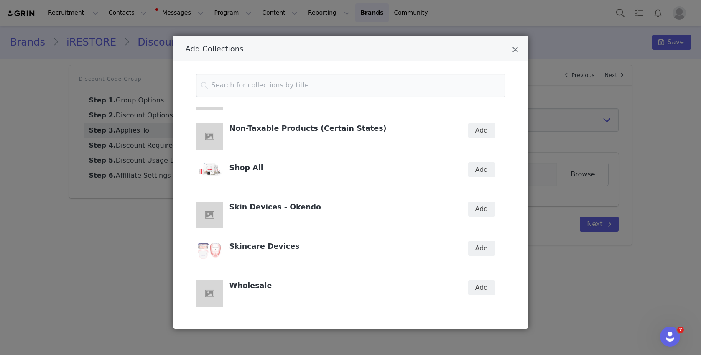
scroll to position [727, 0]
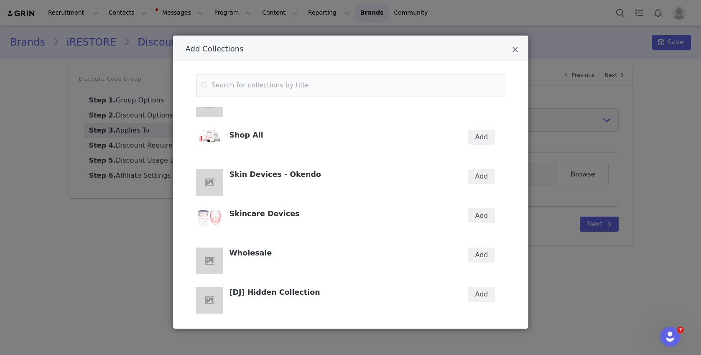
click at [560, 136] on div "Add Collections Accessories Add All Consumables - Okendo Add All OLD Add All Sk…" at bounding box center [350, 177] width 701 height 355
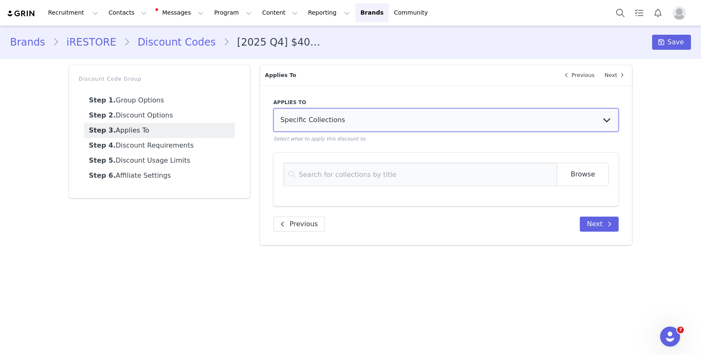
click at [409, 118] on select "Entire Order Specific Collections Specific Products" at bounding box center [446, 119] width 346 height 23
select select "specific_products"
click at [273, 108] on select "Entire Order Specific Collections Specific Products" at bounding box center [446, 119] width 346 height 23
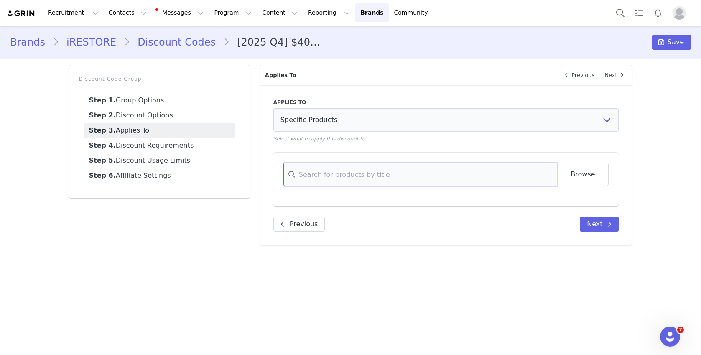
click at [384, 180] on input at bounding box center [421, 174] width 274 height 23
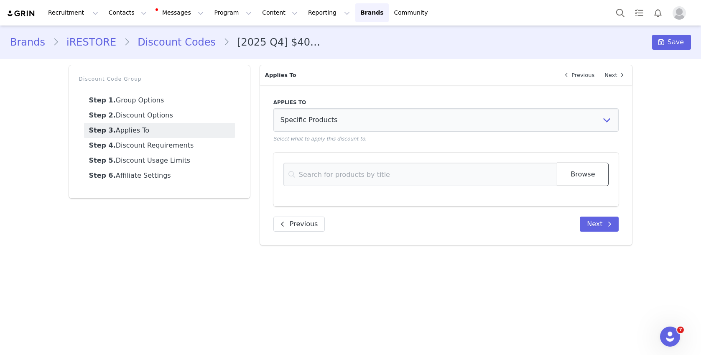
click at [583, 169] on button "Browse" at bounding box center [583, 174] width 52 height 23
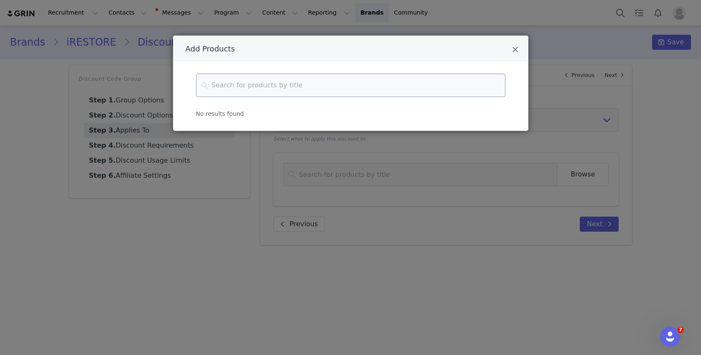
click at [387, 93] on input "Add Products" at bounding box center [350, 85] width 309 height 23
type input "d"
click at [669, 338] on icon "Open Intercom Messenger" at bounding box center [669, 336] width 14 height 14
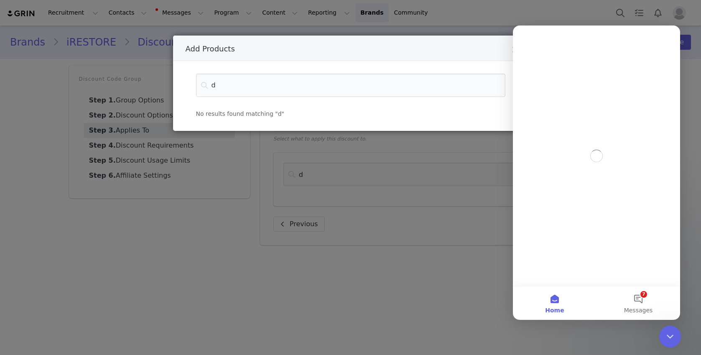
scroll to position [0, 0]
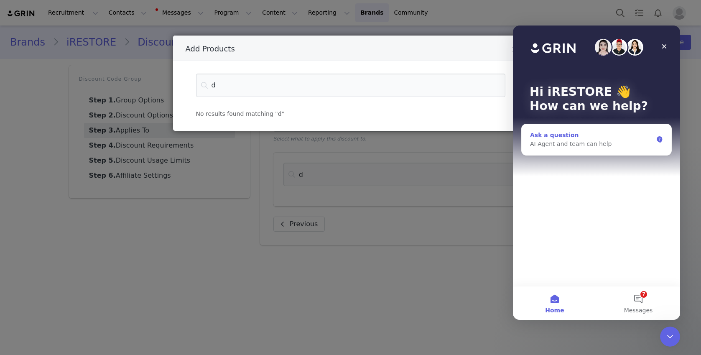
click at [633, 139] on div "Ask a question" at bounding box center [591, 135] width 123 height 9
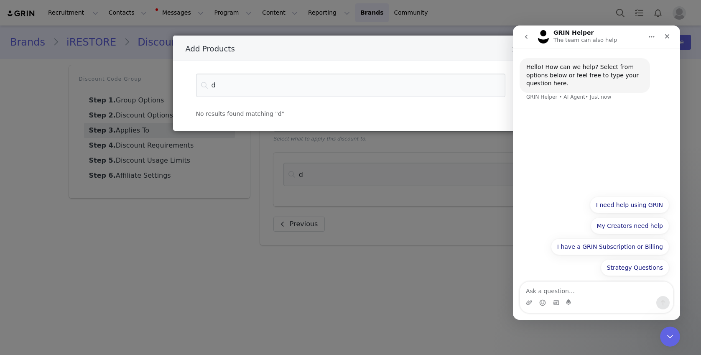
click at [543, 291] on textarea "Ask a question…" at bounding box center [596, 289] width 153 height 14
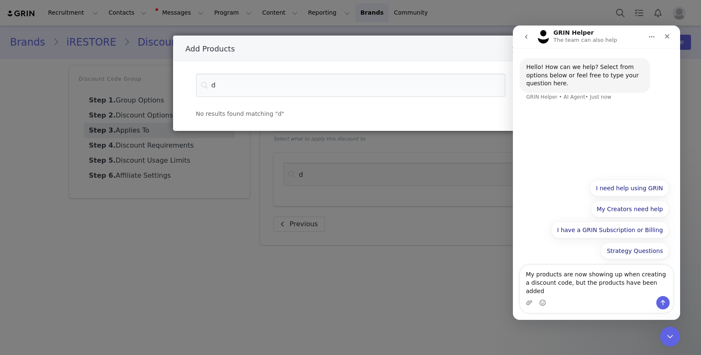
click at [572, 286] on textarea "My products are now showing up when creating a discount code, but the products …" at bounding box center [596, 280] width 153 height 31
click at [593, 283] on textarea "My products are suddenly not showing up when creating a discount code, but the …" at bounding box center [596, 280] width 153 height 31
drag, startPoint x: 526, startPoint y: 293, endPoint x: 575, endPoint y: 292, distance: 48.1
click at [575, 292] on textarea "My products are suddenly not showing up when creating a discount code group, bu…" at bounding box center [596, 280] width 153 height 31
type textarea "My products are suddenly not showing up when creating a discount code group, bu…"
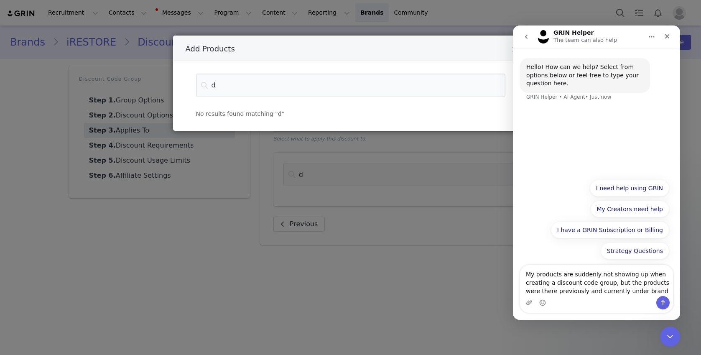
click at [672, 306] on div "Intercom messenger" at bounding box center [596, 302] width 153 height 13
click at [667, 304] on button "Send a message…" at bounding box center [663, 302] width 13 height 13
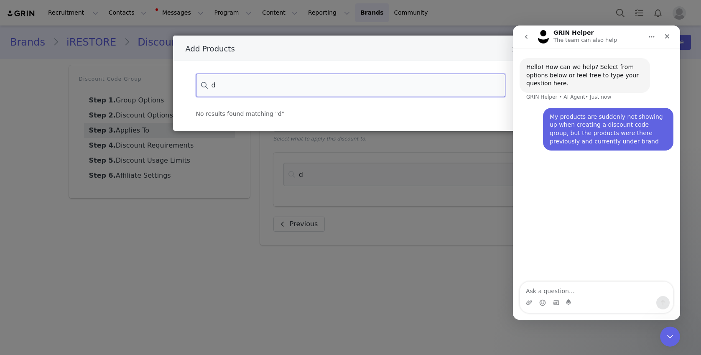
click at [326, 92] on input "d" at bounding box center [350, 85] width 309 height 23
type textarea "mask"
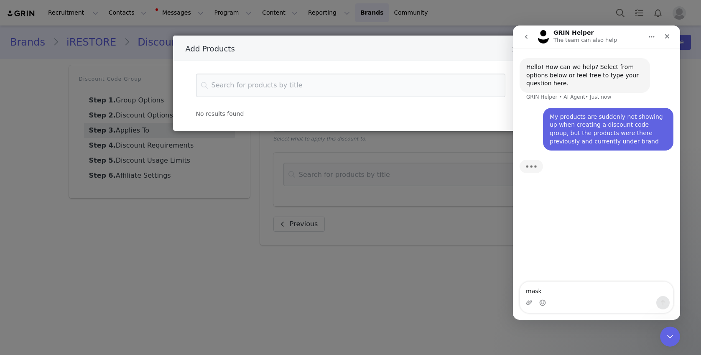
click at [550, 291] on textarea "mask" at bounding box center [596, 289] width 153 height 14
click at [309, 91] on input "Add Products" at bounding box center [350, 85] width 309 height 23
type input "mask"
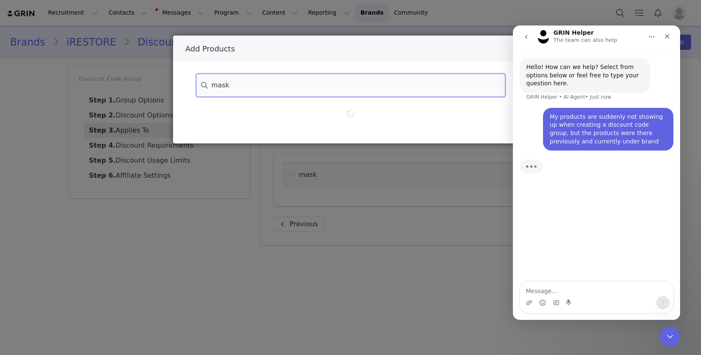
type input "mask"
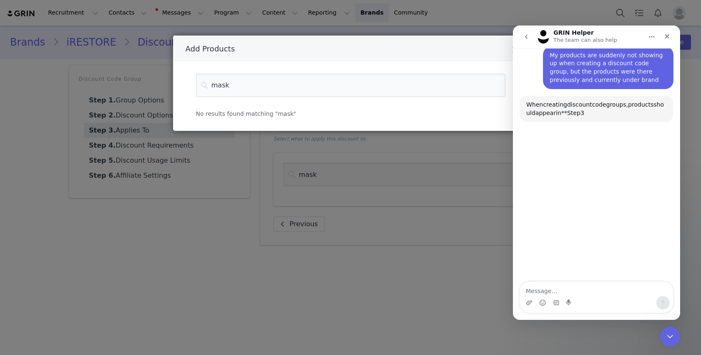
scroll to position [54, 0]
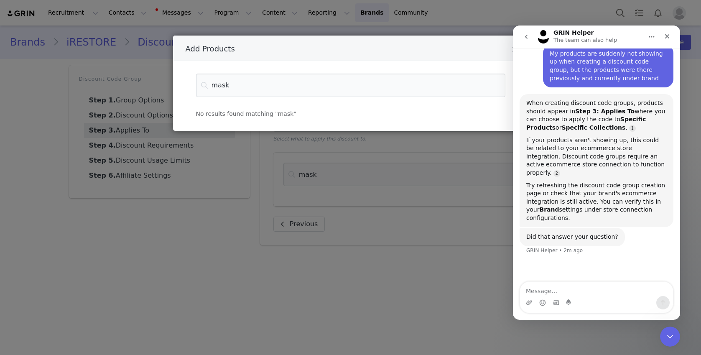
click at [129, 93] on div "Add Products mask No results found matching "mask"" at bounding box center [350, 177] width 701 height 355
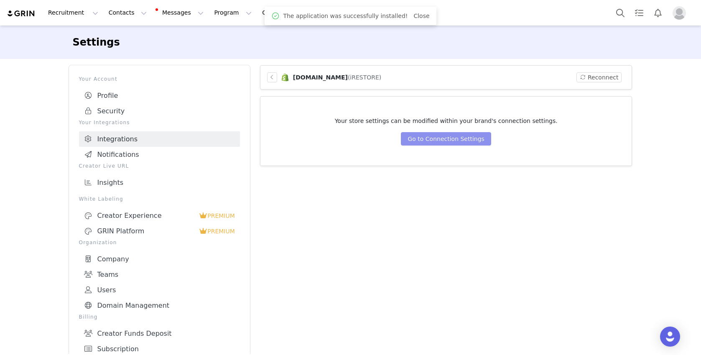
click at [455, 141] on button "Go to Connection Settings" at bounding box center [446, 138] width 90 height 13
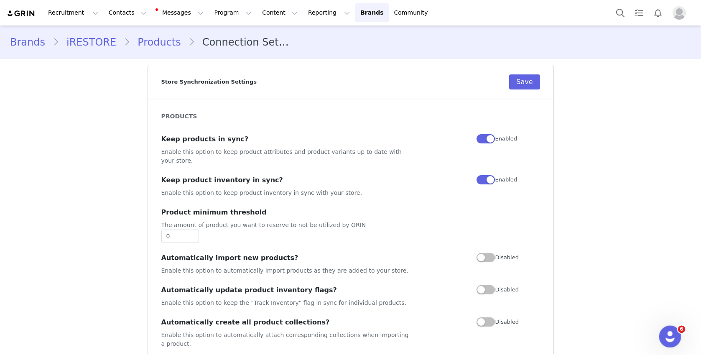
click at [670, 330] on icon "Open Intercom Messenger" at bounding box center [669, 336] width 14 height 14
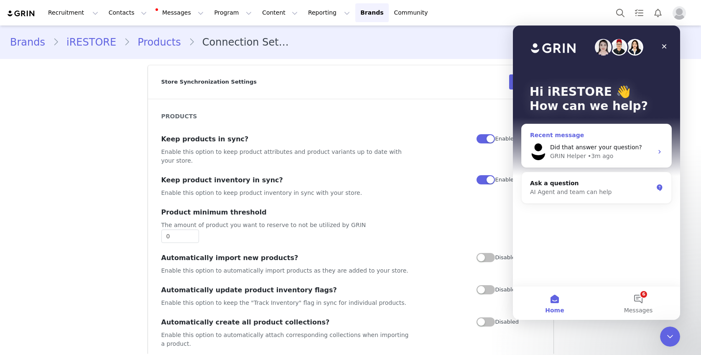
click at [612, 153] on div "GRIN Helper • 3m ago" at bounding box center [601, 156] width 103 height 9
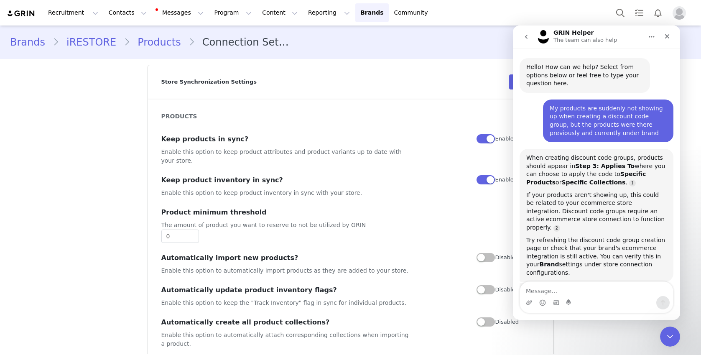
scroll to position [28, 0]
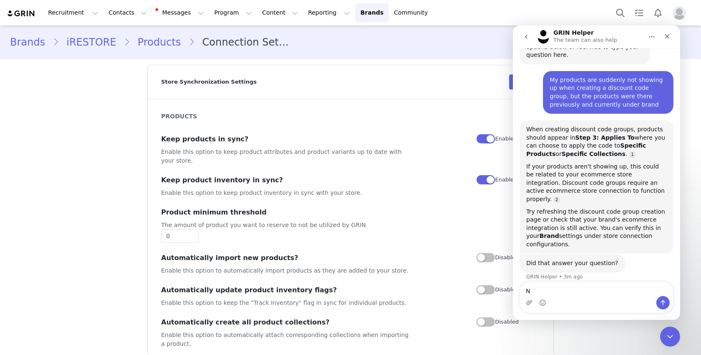
type textarea "No"
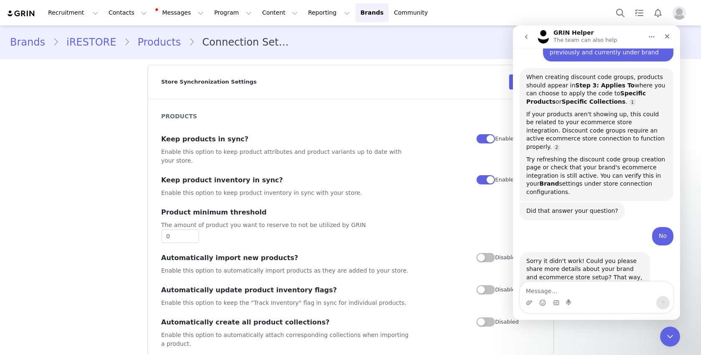
scroll to position [111, 0]
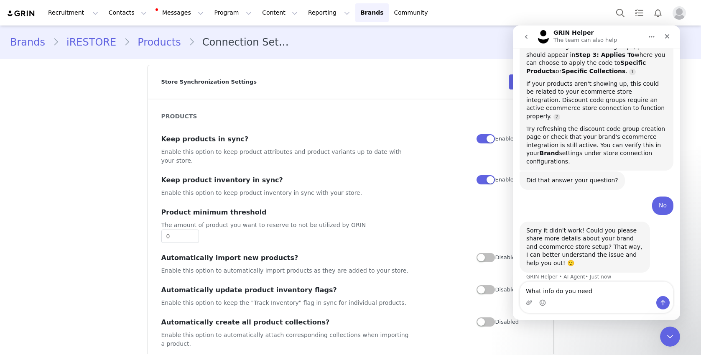
type textarea "What info do you need?"
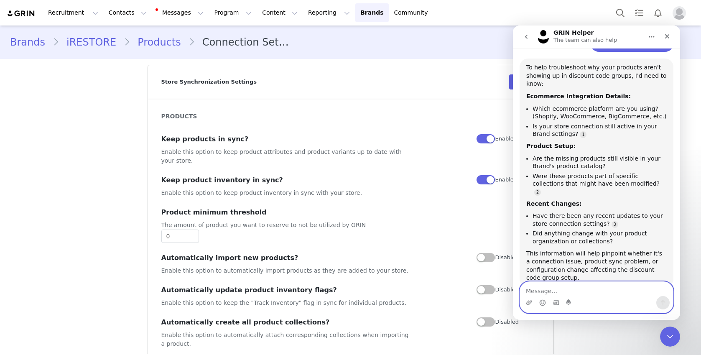
scroll to position [325, 0]
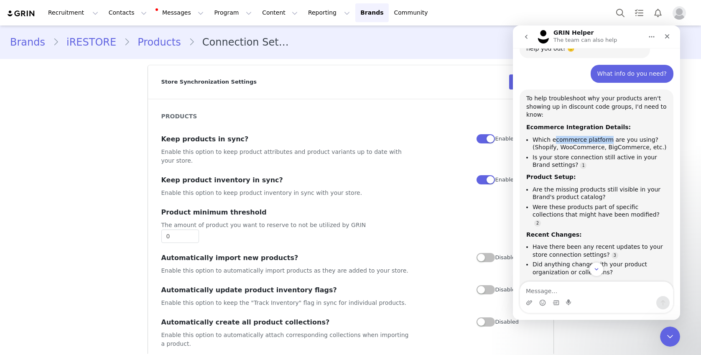
drag, startPoint x: 553, startPoint y: 131, endPoint x: 607, endPoint y: 133, distance: 53.6
click at [607, 136] on li "Which ecommerce platform are you using? (Shopify, WooCommerce, BigCommerce, etc…" at bounding box center [600, 143] width 134 height 15
copy li "commerce platform"
click at [553, 290] on textarea "Message…" at bounding box center [596, 289] width 153 height 14
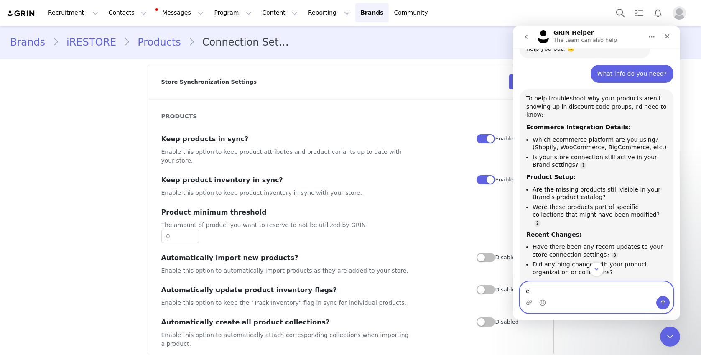
paste textarea "commerce platform"
click at [561, 293] on textarea "- ecommerce platform: Shopify" at bounding box center [596, 289] width 153 height 14
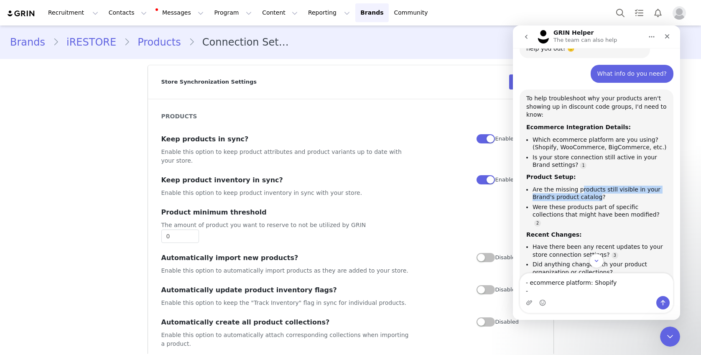
drag, startPoint x: 578, startPoint y: 183, endPoint x: 598, endPoint y: 189, distance: 20.1
click at [598, 189] on li "Are the missing products still visible in your Brand's product catalog?" at bounding box center [600, 193] width 134 height 15
copy li "roducts still visible in your Brand's product catalog"
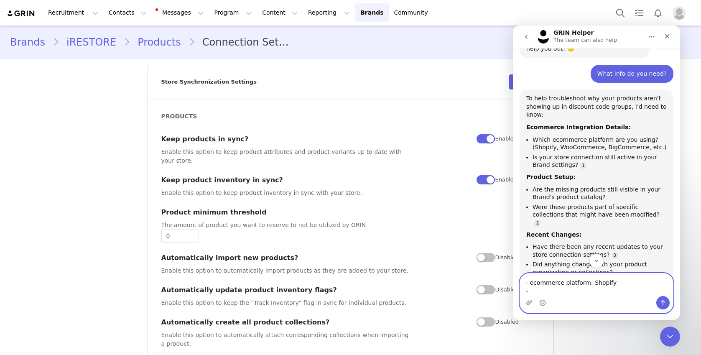
click at [543, 295] on textarea "- ecommerce platform: Shopify -" at bounding box center [596, 284] width 153 height 23
paste textarea "roducts still visible in your Brand's product catalog"
click at [532, 292] on textarea "- ecommerce platform: Shopify - roducts still visible in your Brand's product c…" at bounding box center [596, 280] width 153 height 31
click at [569, 284] on textarea "- ecommerce platform: Shopify - products still visible in your Brand's product …" at bounding box center [596, 280] width 153 height 31
click at [605, 283] on textarea "- ecommerce platform: Shopify - products are still visible in your Brand's prod…" at bounding box center [596, 280] width 153 height 31
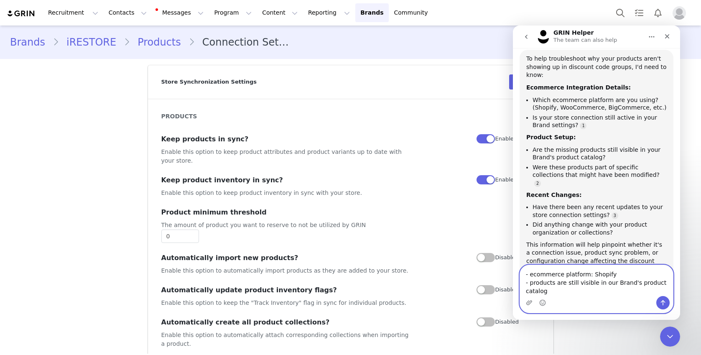
scroll to position [381, 0]
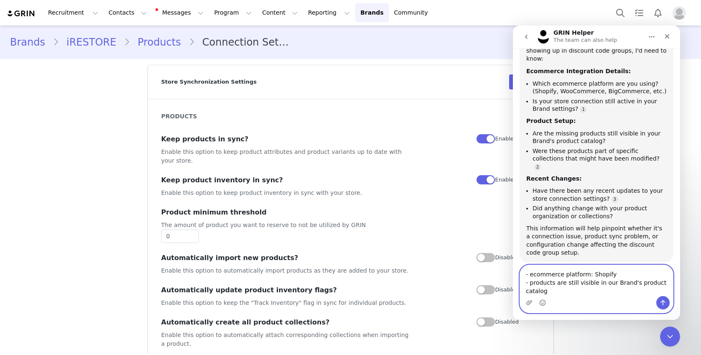
click at [552, 290] on textarea "- ecommerce platform: Shopify - products are still visible in our Brand's produ…" at bounding box center [596, 280] width 153 height 31
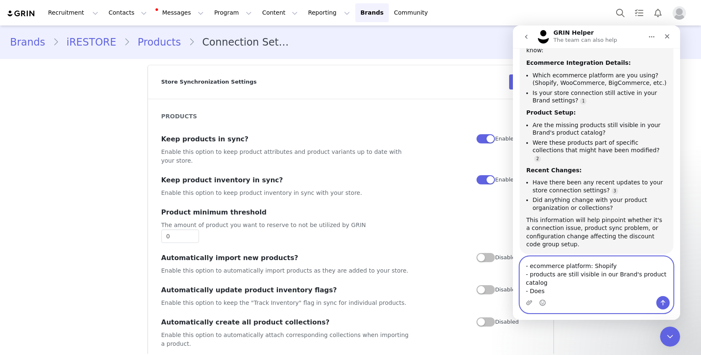
type textarea "- ecommerce platform: Shopify - products are still visible in our Brand's produ…"
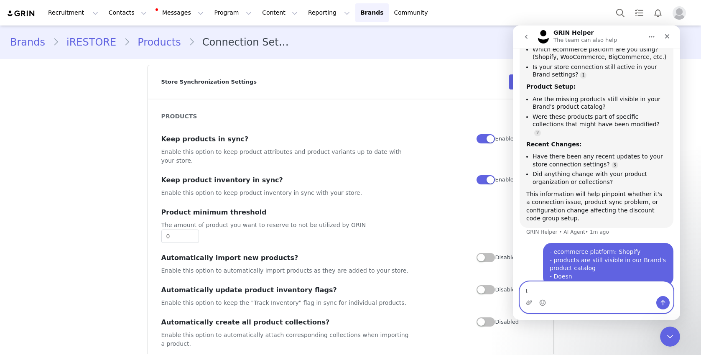
scroll to position [440, 0]
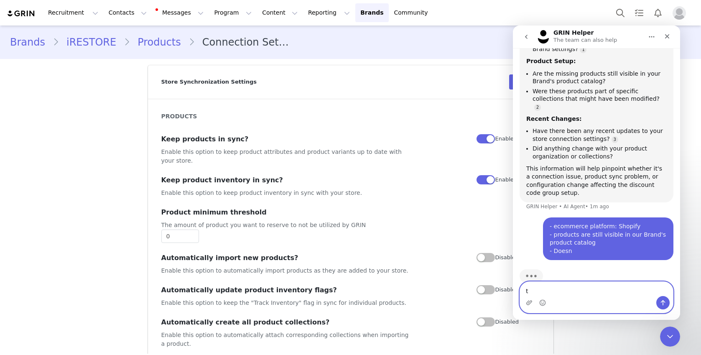
type textarea "t"
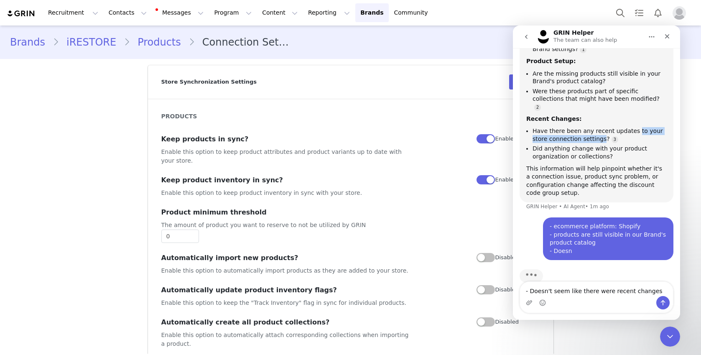
drag, startPoint x: 632, startPoint y: 115, endPoint x: 585, endPoint y: 124, distance: 48.1
click at [585, 127] on li "Have there been any recent updates to your store connection settings?" at bounding box center [600, 134] width 134 height 15
copy li "to your store connection settings"
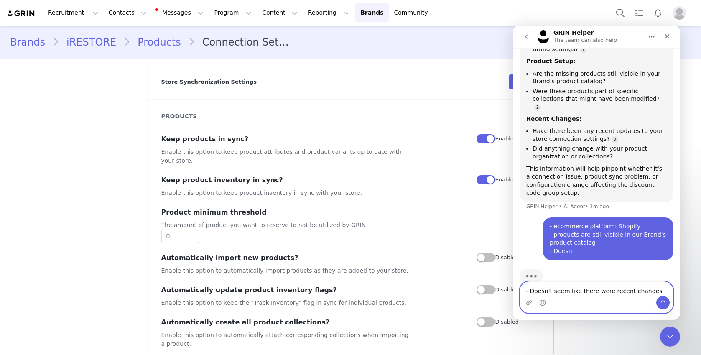
click at [659, 291] on textarea "- Doesn't seem like there were recent changes" at bounding box center [596, 289] width 153 height 14
paste textarea "to your store connection settings"
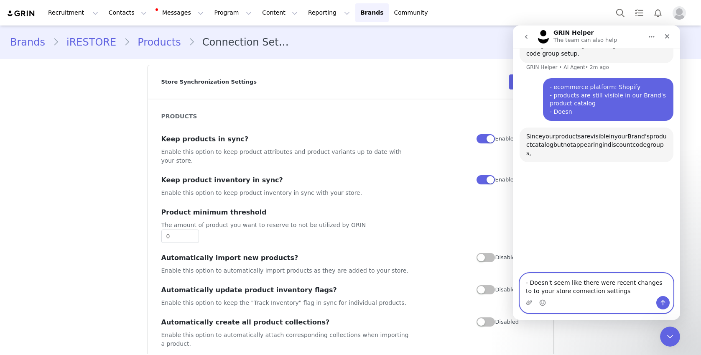
scroll to position [589, 0]
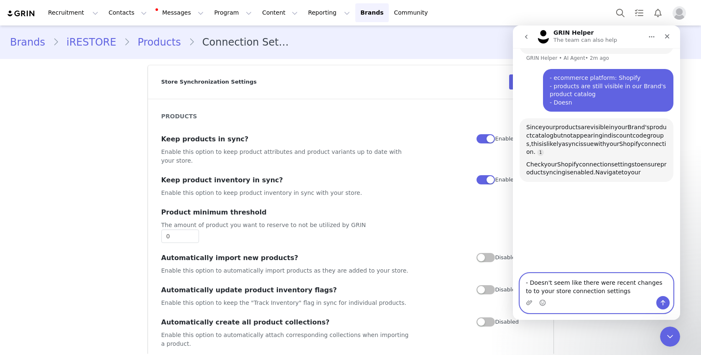
drag, startPoint x: 529, startPoint y: 291, endPoint x: 515, endPoint y: 290, distance: 13.9
click at [515, 290] on div "- Doesn't seem like there were recent changes to to your store connection setti…" at bounding box center [596, 293] width 167 height 40
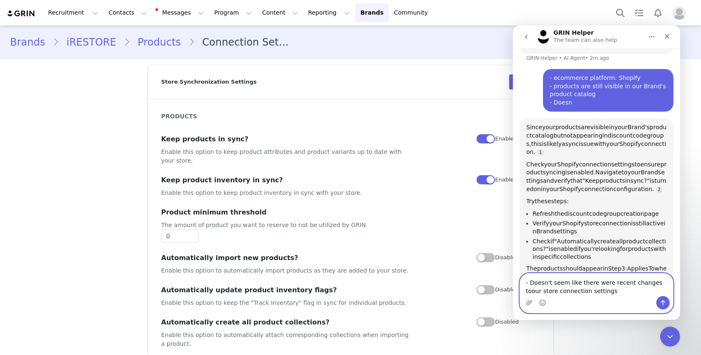
type textarea "- Doesn't seem like there were recent changes to our store connection settings"
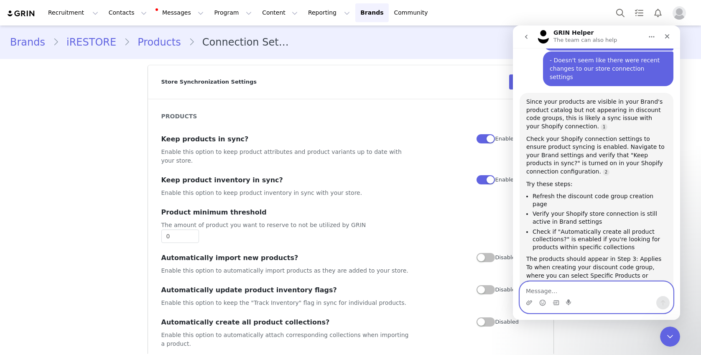
scroll to position [649, 0]
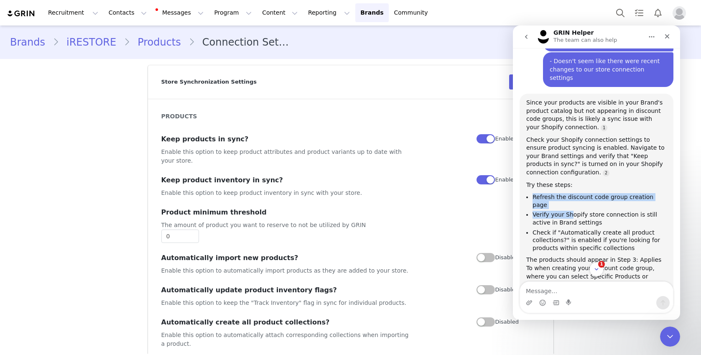
drag, startPoint x: 533, startPoint y: 169, endPoint x: 550, endPoint y: 187, distance: 25.2
click at [570, 193] on ul "Refresh the discount code group creation page Verify your Shopify store connect…" at bounding box center [596, 222] width 141 height 59
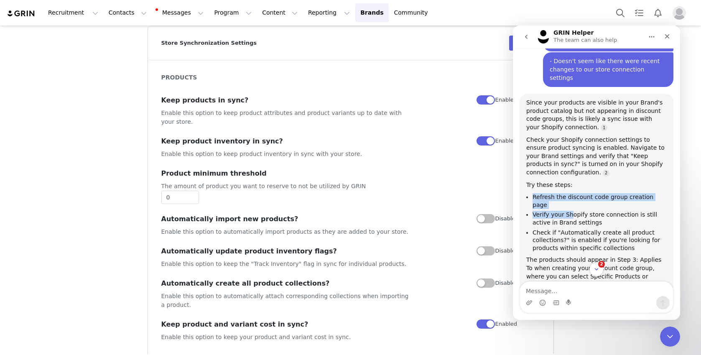
scroll to position [40, 0]
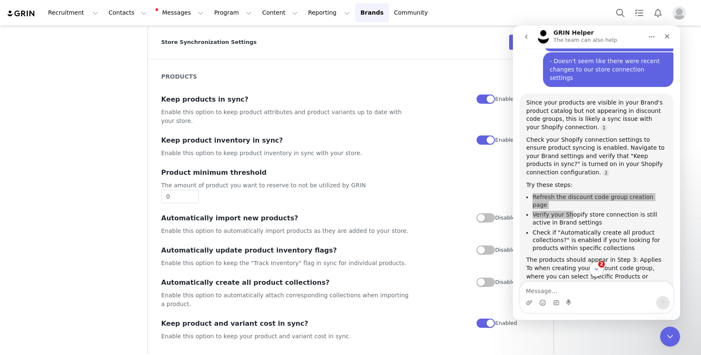
click at [491, 278] on button "button" at bounding box center [486, 282] width 18 height 9
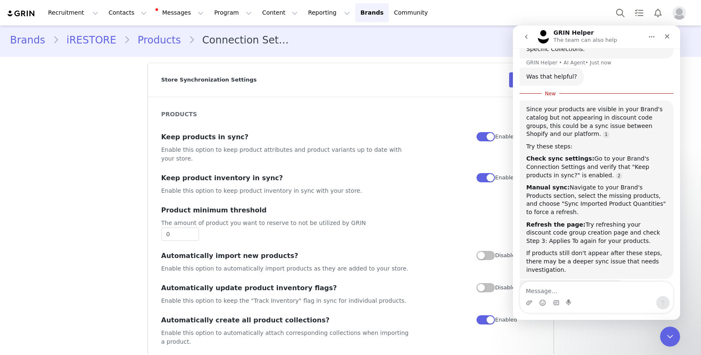
scroll to position [0, 0]
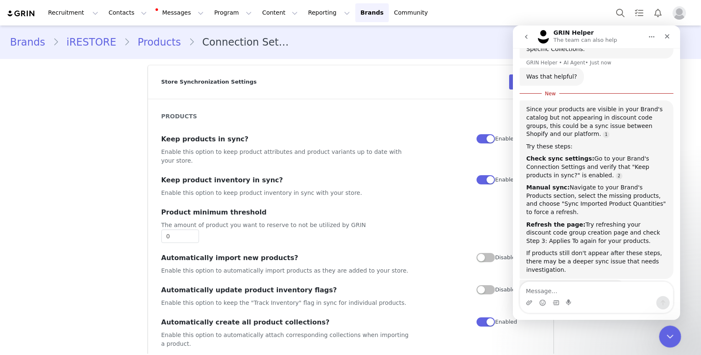
click at [670, 334] on icon "Close Intercom Messenger" at bounding box center [669, 335] width 10 height 10
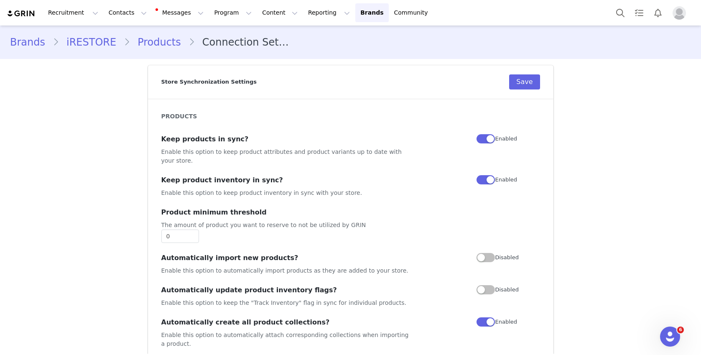
scroll to position [854, 0]
click at [530, 84] on button "Save" at bounding box center [524, 81] width 31 height 15
click at [663, 330] on div "Open Intercom Messenger" at bounding box center [669, 336] width 28 height 28
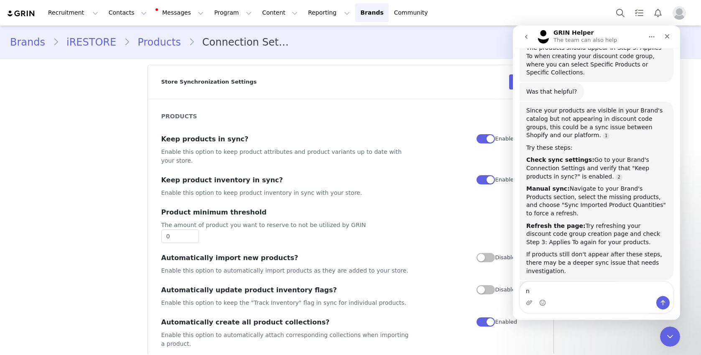
type textarea "no"
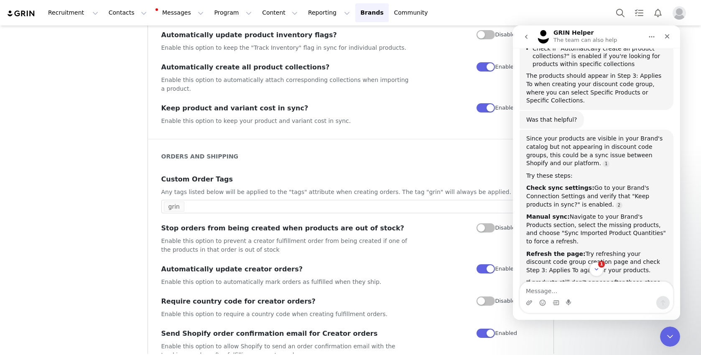
scroll to position [0, 0]
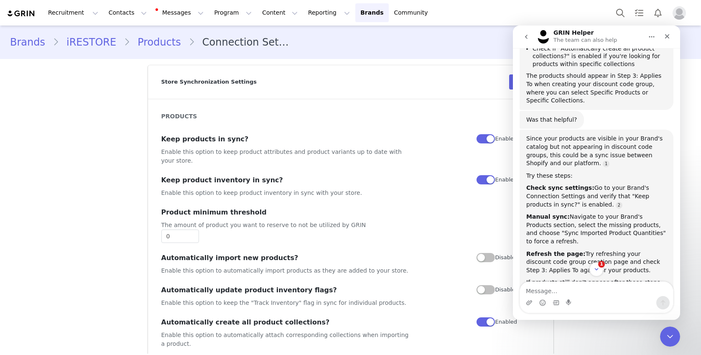
click at [135, 38] on link "Products" at bounding box center [159, 42] width 59 height 15
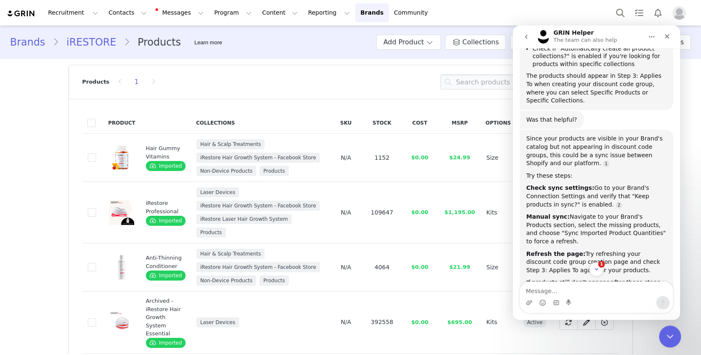
click at [665, 332] on icon "Close Intercom Messenger" at bounding box center [669, 335] width 10 height 10
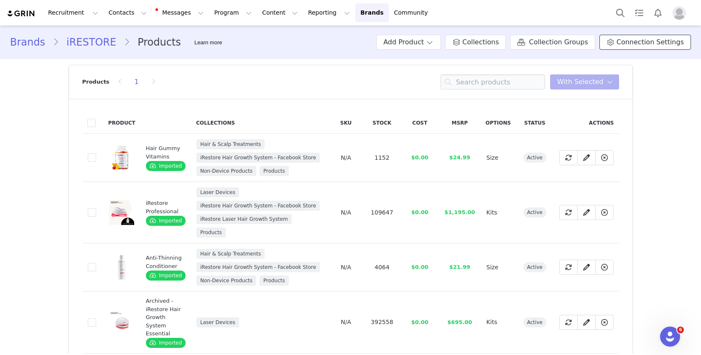
click at [645, 42] on span "Connection Settings" at bounding box center [650, 42] width 67 height 10
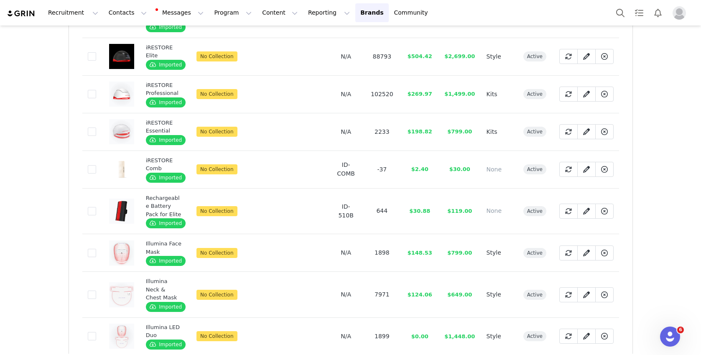
scroll to position [940, 0]
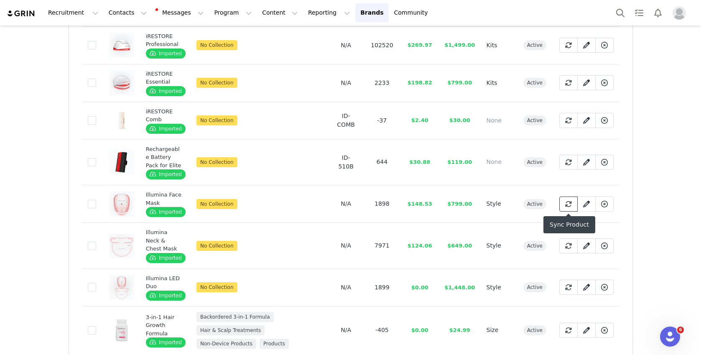
click at [567, 202] on icon at bounding box center [568, 204] width 7 height 7
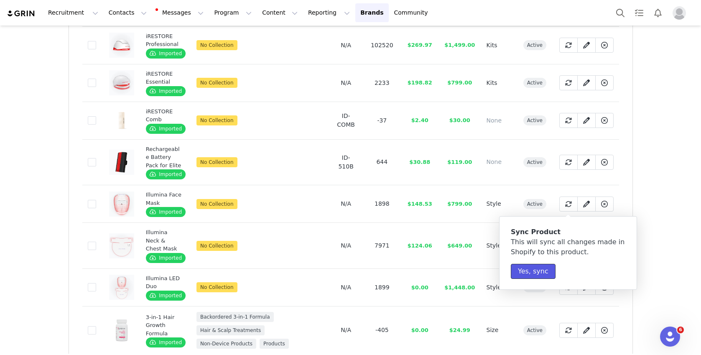
click at [534, 270] on button "Yes, sync" at bounding box center [533, 271] width 45 height 15
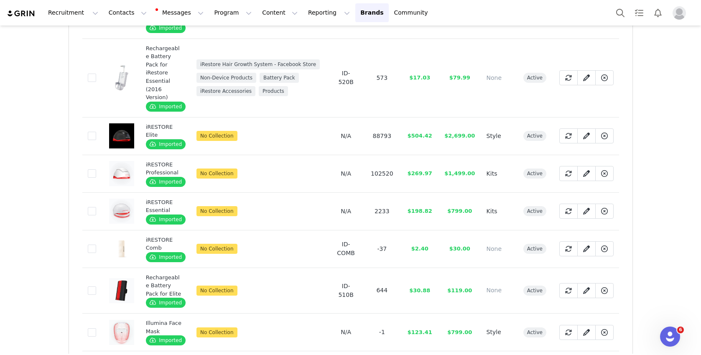
scroll to position [905, 0]
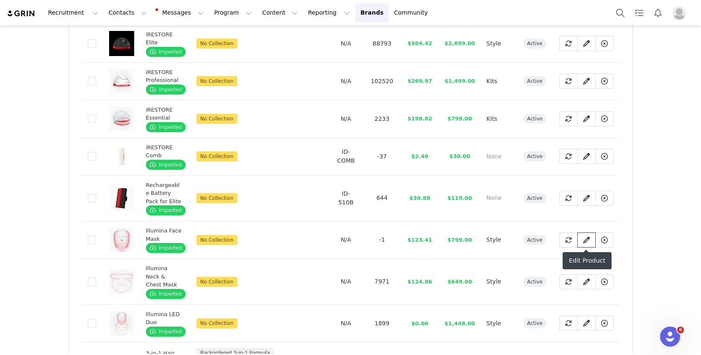
click at [580, 240] on link at bounding box center [587, 240] width 18 height 15
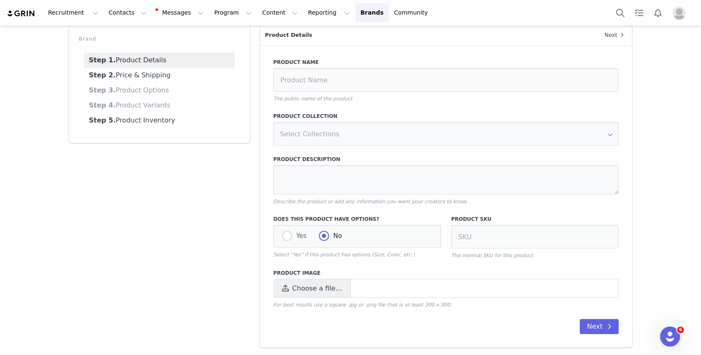
type input "Illumina Face Mask"
type textarea "The iRESTORE Illumina Face Mask is the most comfortable, breathable mask you’ll…"
radio input "true"
radio input "false"
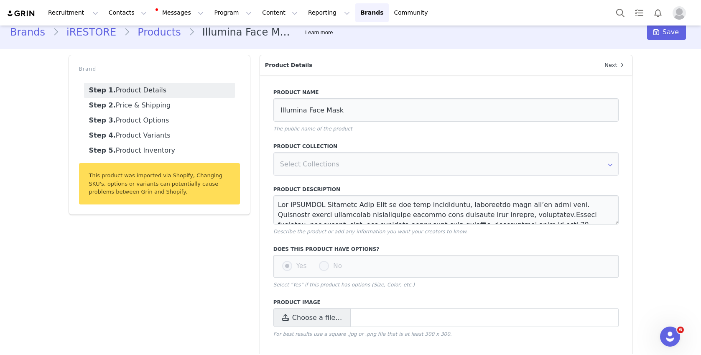
scroll to position [10, 0]
click at [149, 150] on link "Step 5. Product Inventory" at bounding box center [159, 150] width 151 height 15
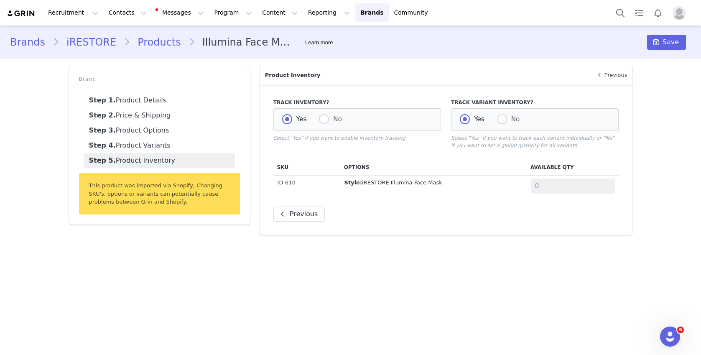
scroll to position [0, 0]
click at [146, 141] on link "Step 4. Product Variants" at bounding box center [159, 145] width 151 height 15
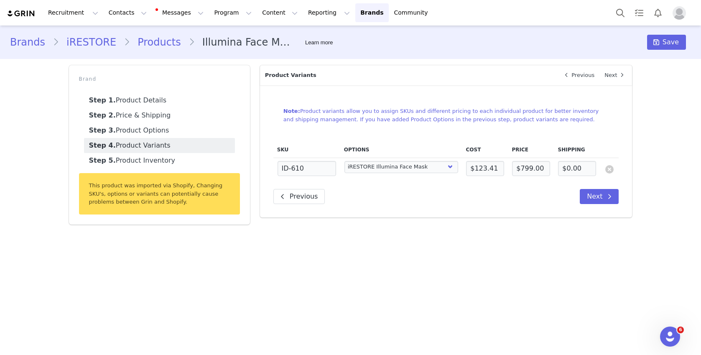
click at [148, 42] on link "Products" at bounding box center [159, 42] width 59 height 15
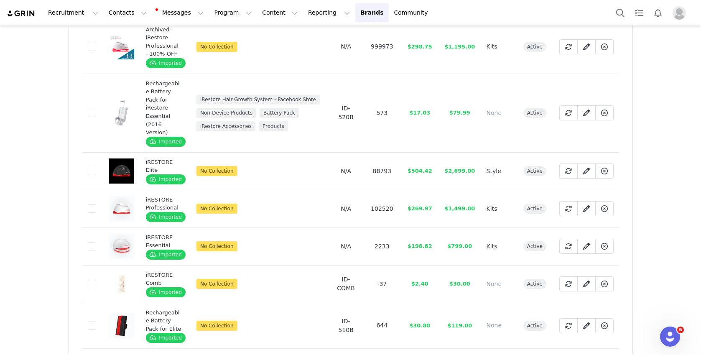
scroll to position [779, 0]
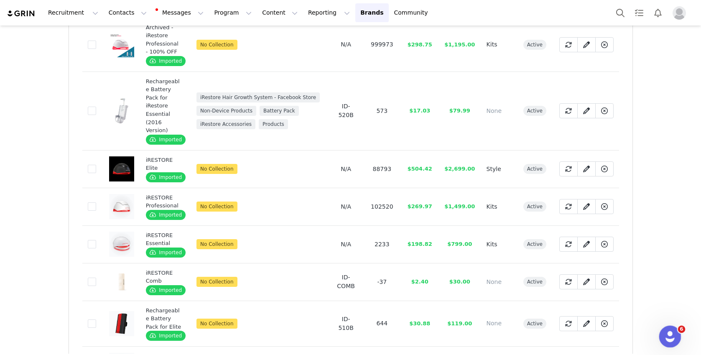
click at [662, 343] on div "Open Intercom Messenger" at bounding box center [669, 335] width 20 height 20
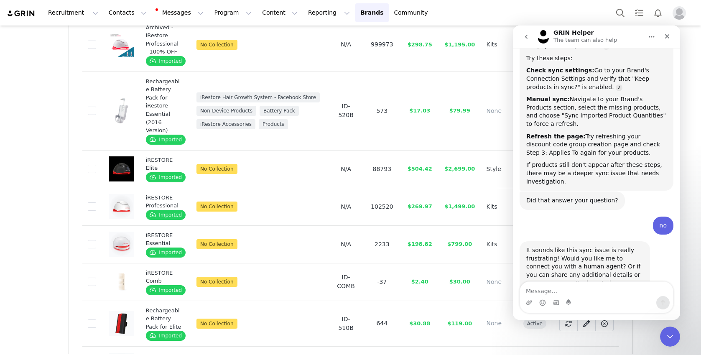
scroll to position [945, 0]
type textarea "Human agent please"
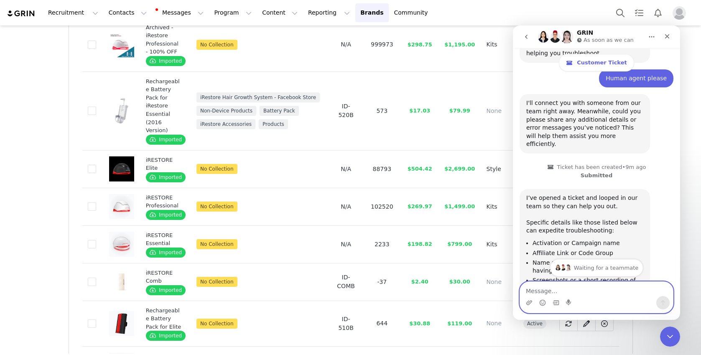
scroll to position [1218, 0]
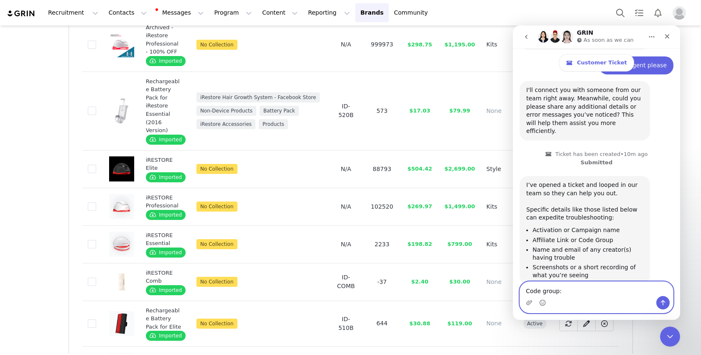
paste textarea "[2025 Q4] $405 OFF Face Mask"
type textarea "Code group: [2025 Q4] $405 OFF Face Mask"
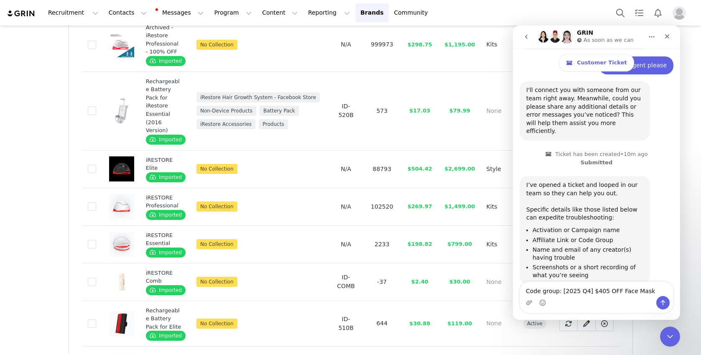
click at [667, 308] on div "Intercom messenger" at bounding box center [663, 302] width 13 height 13
click at [528, 304] on icon "Upload attachment" at bounding box center [529, 302] width 7 height 7
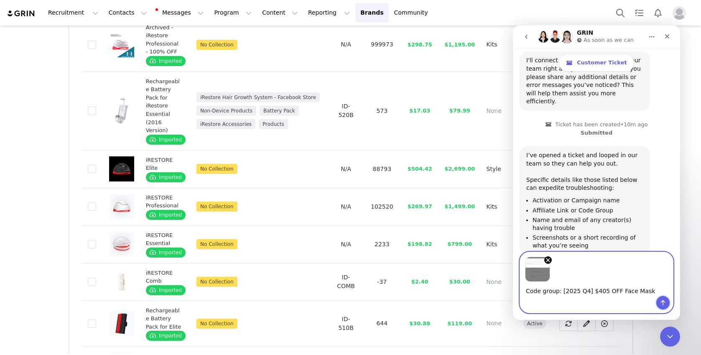
click at [662, 301] on icon "Send a message…" at bounding box center [663, 302] width 7 height 7
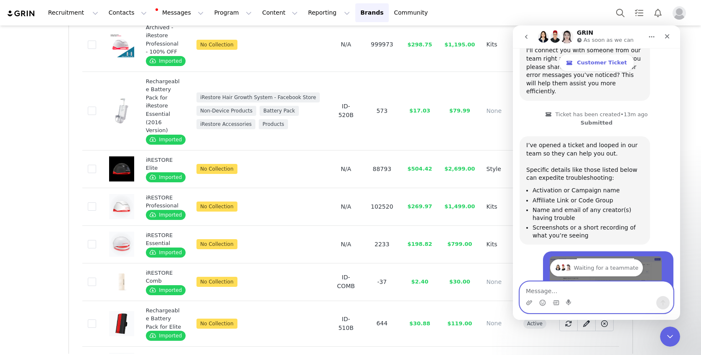
scroll to position [1245, 0]
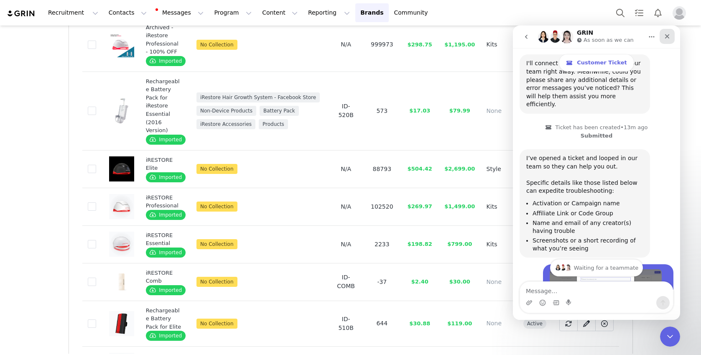
click at [666, 36] on icon "Close" at bounding box center [667, 36] width 7 height 7
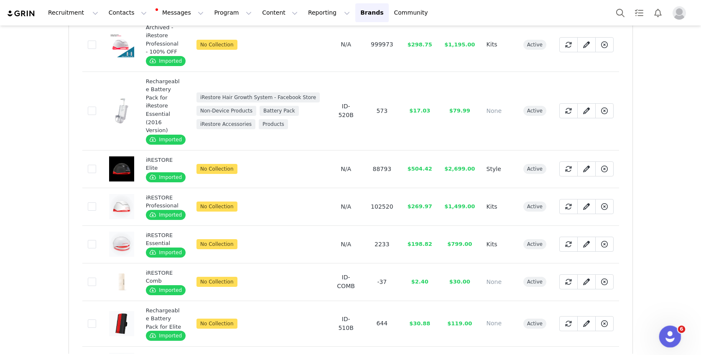
click at [662, 343] on div "Open Intercom Messenger" at bounding box center [669, 335] width 20 height 20
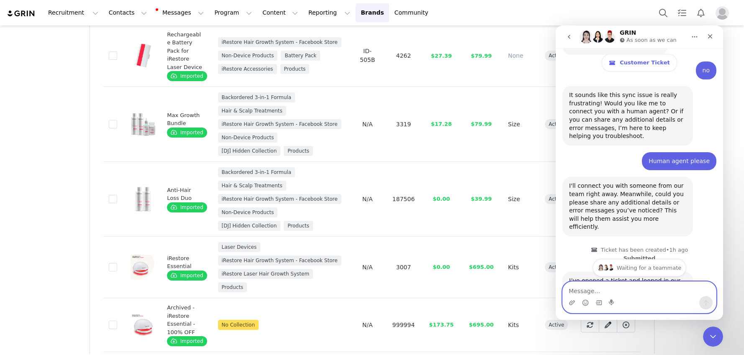
scroll to position [0, 0]
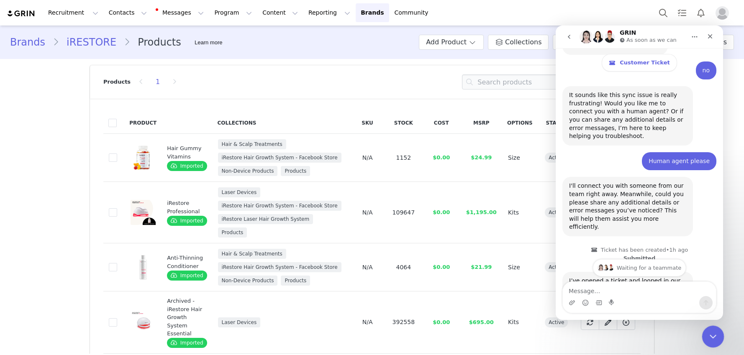
click at [701, 336] on icon "Close Intercom Messenger" at bounding box center [711, 335] width 10 height 10
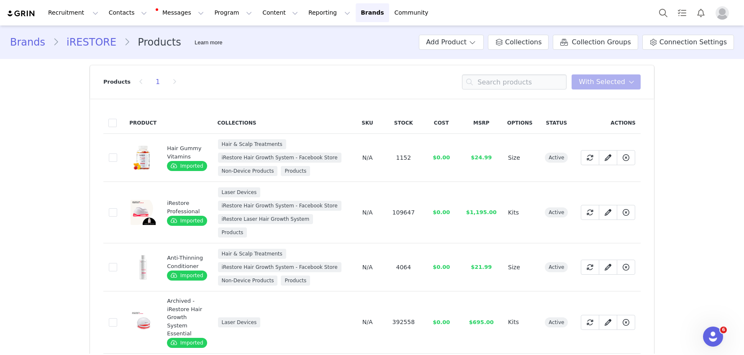
click at [675, 45] on span "Connection Settings" at bounding box center [692, 42] width 67 height 10
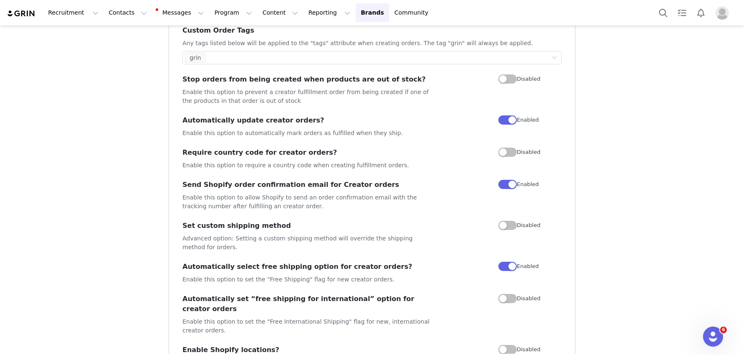
scroll to position [73, 0]
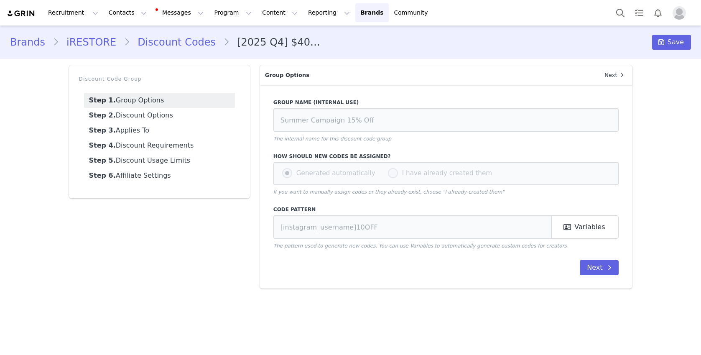
type input "[2025 Q4] $405 OFF Face Mask"
type input "[first_name][last_name]"
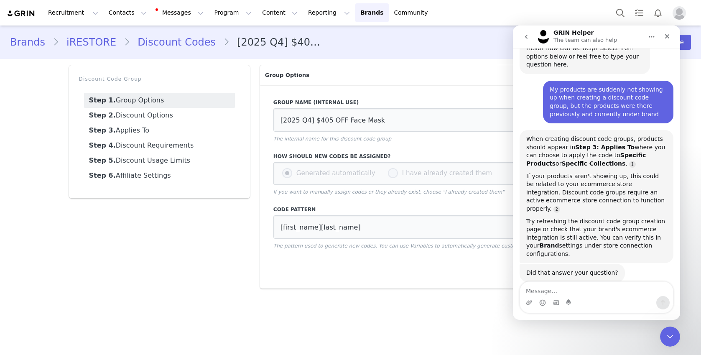
scroll to position [28, 0]
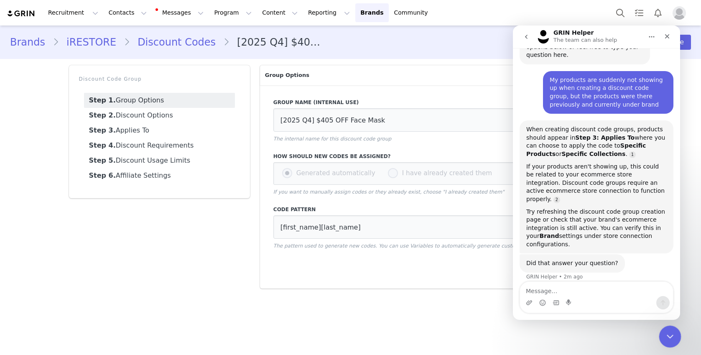
click at [670, 336] on icon "Close Intercom Messenger" at bounding box center [669, 335] width 10 height 10
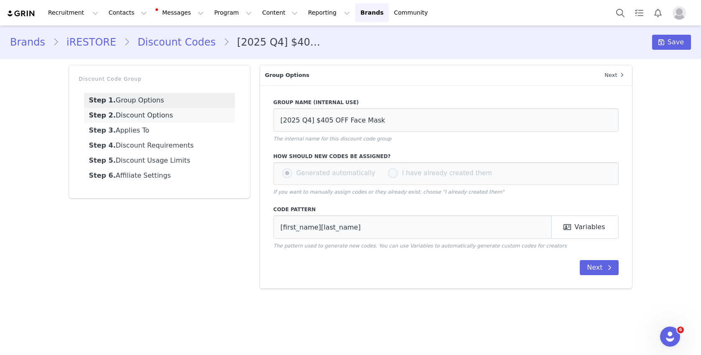
click at [155, 120] on link "Step 2. Discount Options" at bounding box center [159, 115] width 151 height 15
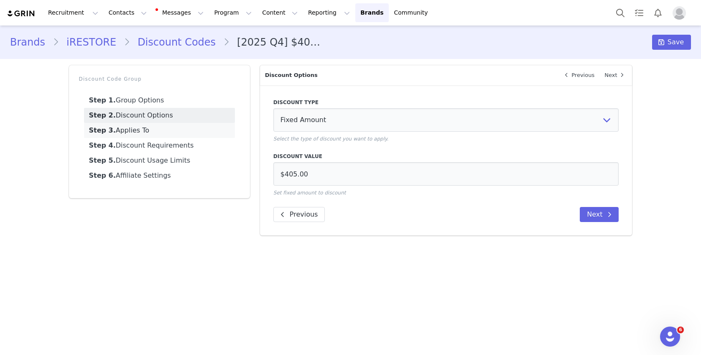
click at [155, 130] on link "Step 3. Applies To" at bounding box center [159, 130] width 151 height 15
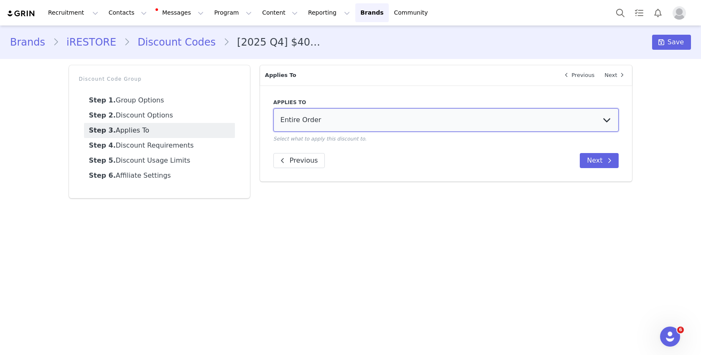
click at [313, 119] on select "Entire Order Specific Collections Specific Products" at bounding box center [446, 119] width 346 height 23
select select "specific_products"
click at [273, 108] on select "Entire Order Specific Collections Specific Products" at bounding box center [446, 119] width 346 height 23
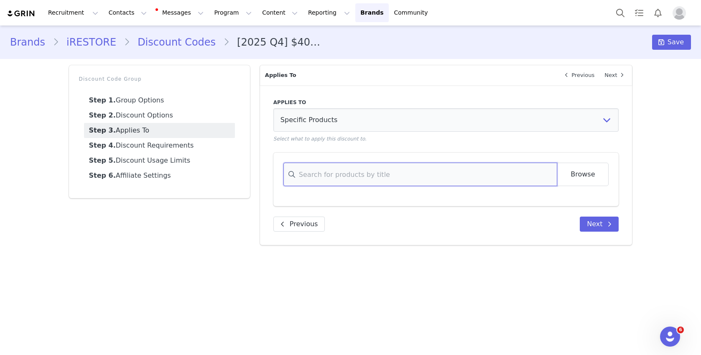
click at [321, 174] on input at bounding box center [421, 174] width 274 height 23
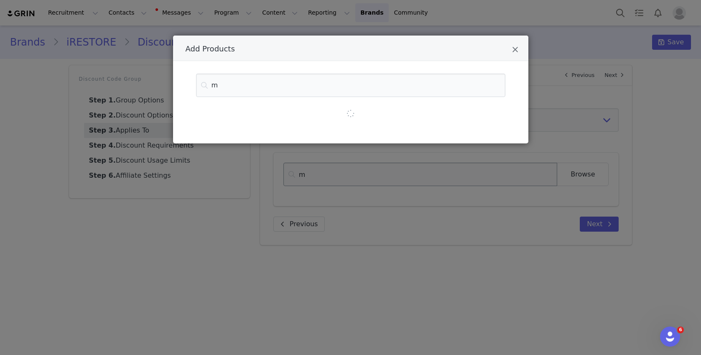
type input "ma"
type input "mas"
type input "mask"
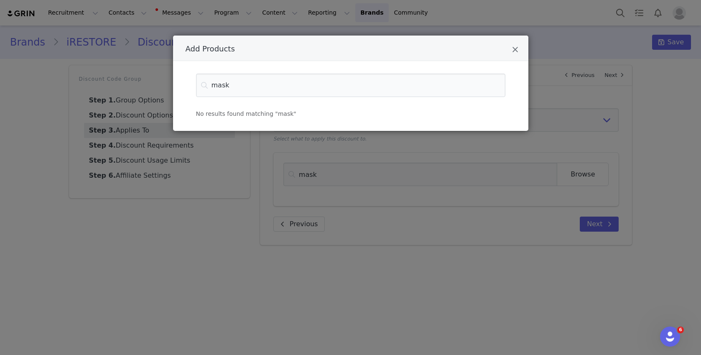
type input "mask"
click at [189, 170] on div "Add Products mask No results found matching "mask"" at bounding box center [350, 177] width 701 height 355
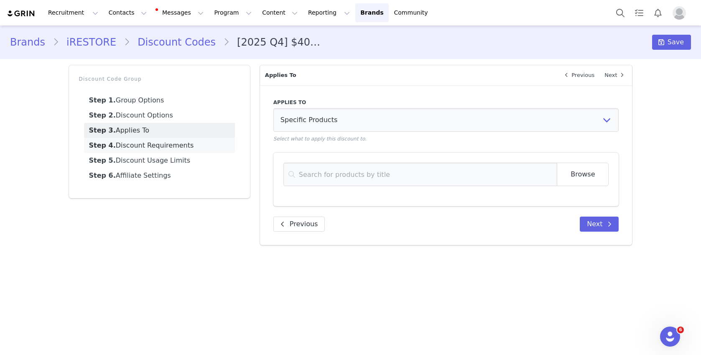
click at [160, 146] on link "Step 4. Discount Requirements" at bounding box center [159, 145] width 151 height 15
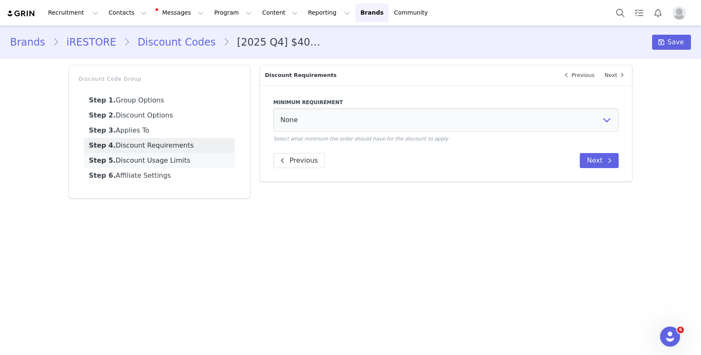
click at [165, 161] on link "Step 5. Discount Usage Limits" at bounding box center [159, 160] width 151 height 15
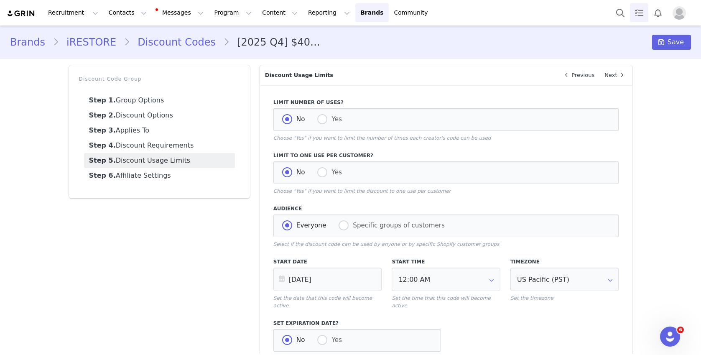
scroll to position [854, 0]
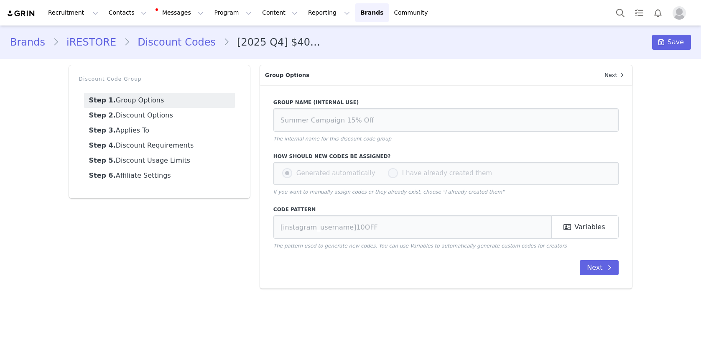
type input "[2025 Q4] $405 OFF Face Mask"
type input "[first_name][last_name]"
click at [128, 114] on link "Step 2. Discount Options" at bounding box center [159, 115] width 151 height 15
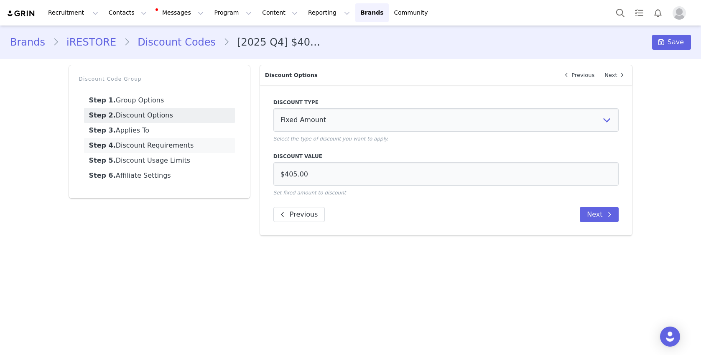
click at [124, 141] on link "Step 4. Discount Requirements" at bounding box center [159, 145] width 151 height 15
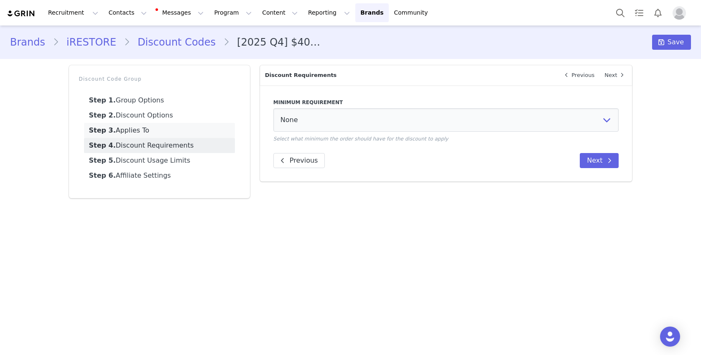
click at [125, 132] on link "Step 3. Applies To" at bounding box center [159, 130] width 151 height 15
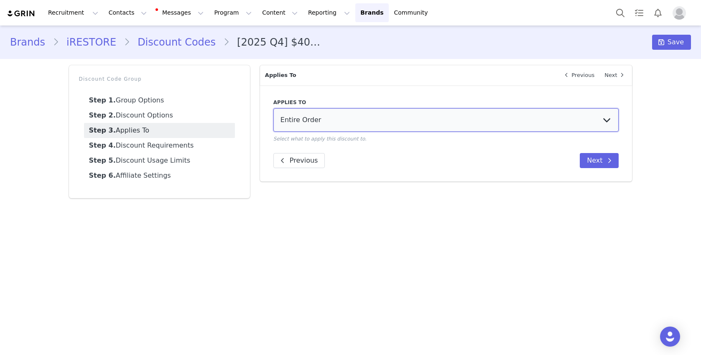
click at [290, 120] on select "Entire Order Specific Collections Specific Products" at bounding box center [446, 119] width 346 height 23
select select "specific_products"
click at [273, 108] on select "Entire Order Specific Collections Specific Products" at bounding box center [446, 119] width 346 height 23
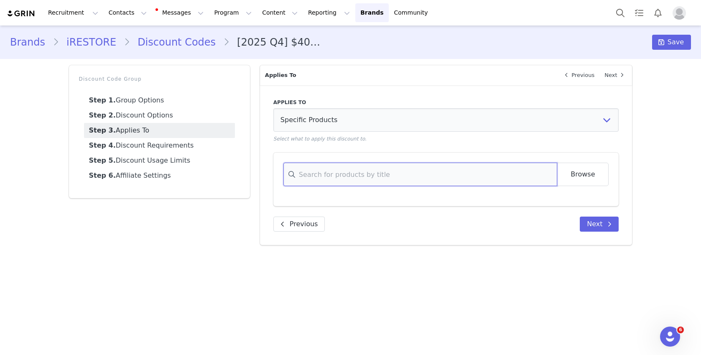
click at [303, 173] on input at bounding box center [421, 174] width 274 height 23
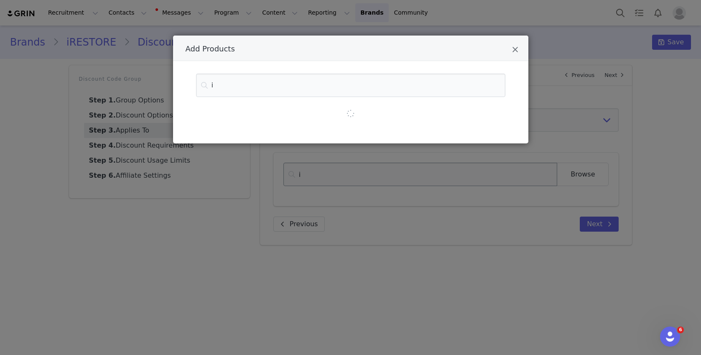
type input "il"
type input "ill"
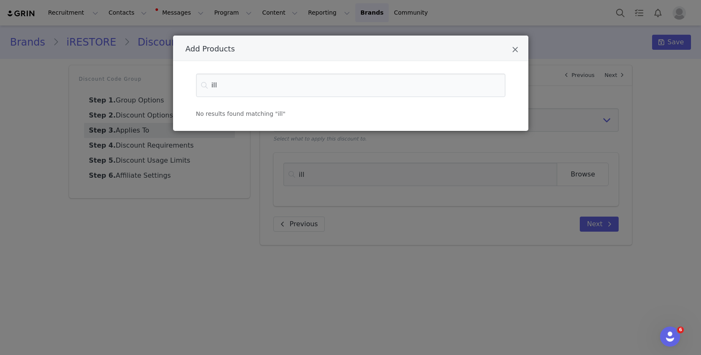
type input "ill"
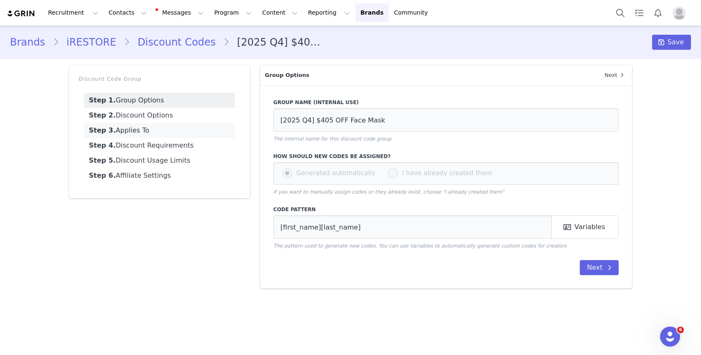
click at [124, 135] on link "Step 3. Applies To" at bounding box center [159, 130] width 151 height 15
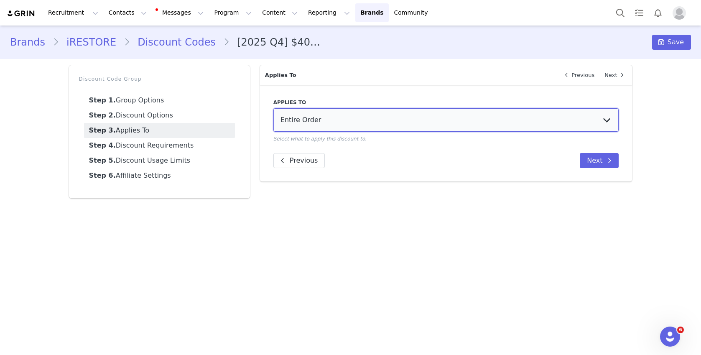
click at [307, 122] on select "Entire Order Specific Collections Specific Products" at bounding box center [446, 119] width 346 height 23
select select "specific_products"
click at [273, 108] on select "Entire Order Specific Collections Specific Products" at bounding box center [446, 119] width 346 height 23
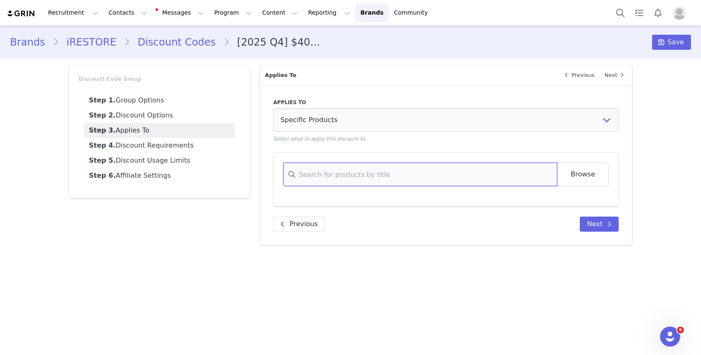
click at [306, 170] on input at bounding box center [421, 174] width 274 height 23
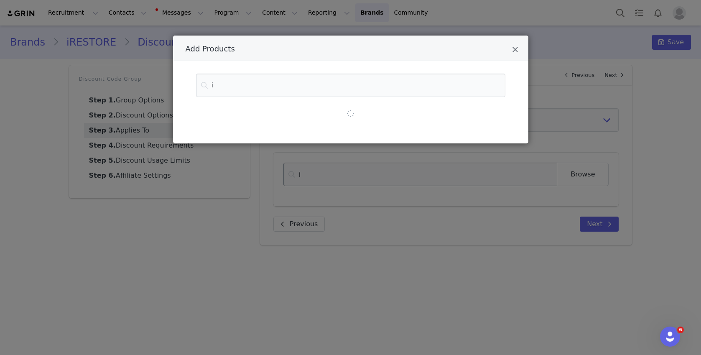
type input "il"
type input "ill"
type input "illu"
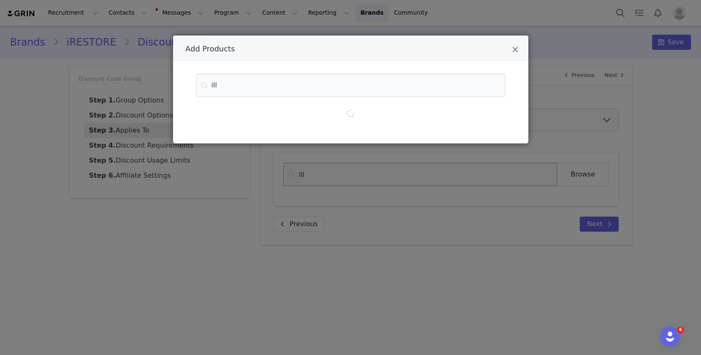
type input "illu"
type input "illum"
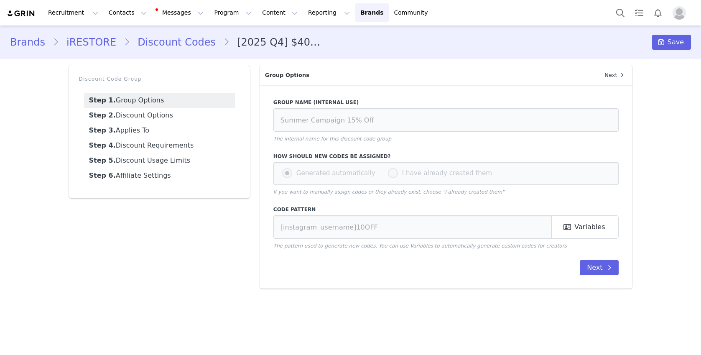
type input "[2025 Q4] $405 OFF Face Mask"
type input "[first_name][last_name]"
click at [124, 138] on link "Step 4. Discount Requirements" at bounding box center [159, 145] width 151 height 15
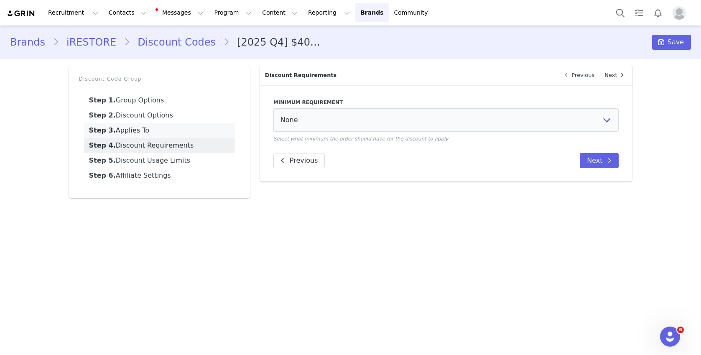
click at [143, 130] on link "Step 3. Applies To" at bounding box center [159, 130] width 151 height 15
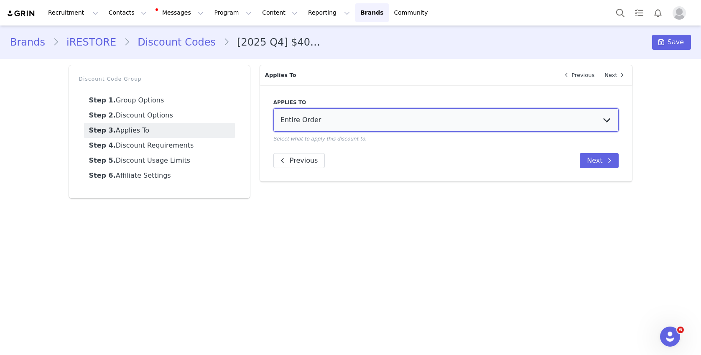
click at [338, 123] on select "Entire Order Specific Collections Specific Products" at bounding box center [446, 119] width 346 height 23
select select "specific_products"
click at [273, 108] on select "Entire Order Specific Collections Specific Products" at bounding box center [446, 119] width 346 height 23
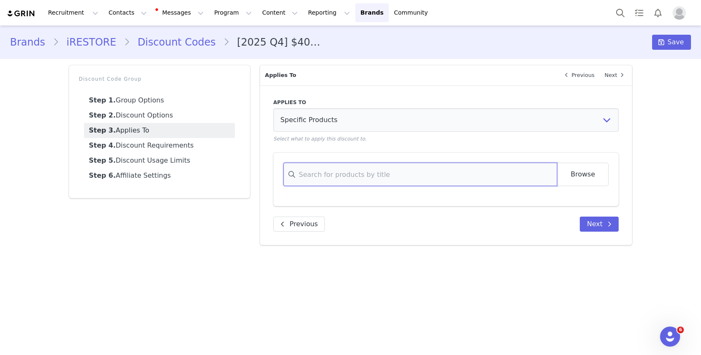
click at [336, 175] on input at bounding box center [421, 174] width 274 height 23
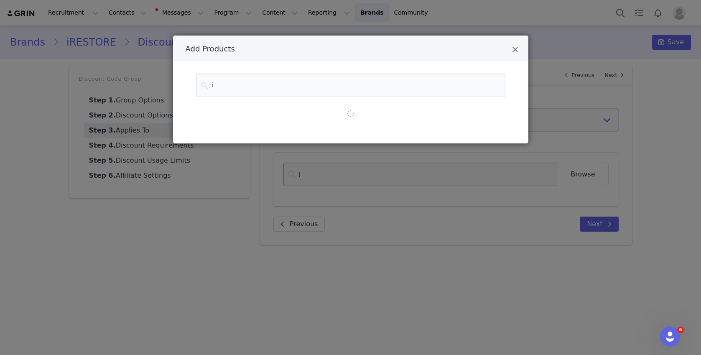
type input "il"
type input "ill"
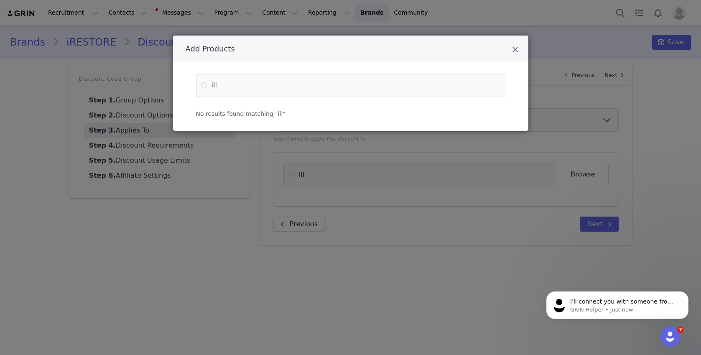
type input "ill"
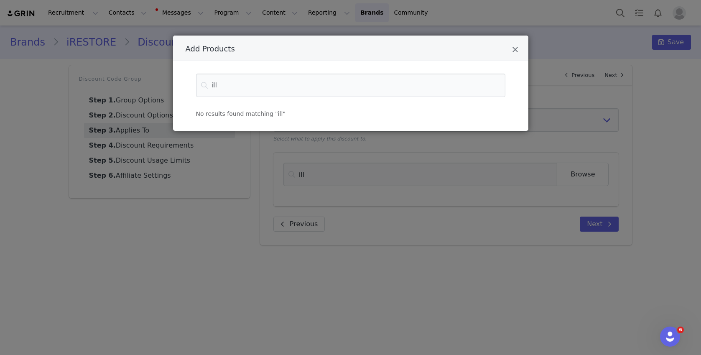
click at [162, 76] on div "Add Products ill No results found matching "ill"" at bounding box center [350, 177] width 701 height 355
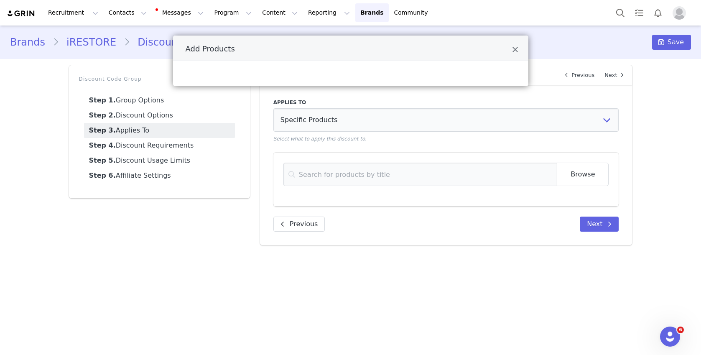
click at [150, 89] on ul "Step 1. Group Options Step 2. Discount Options Step 3. Applies To Step 4. Disco…" at bounding box center [159, 138] width 161 height 100
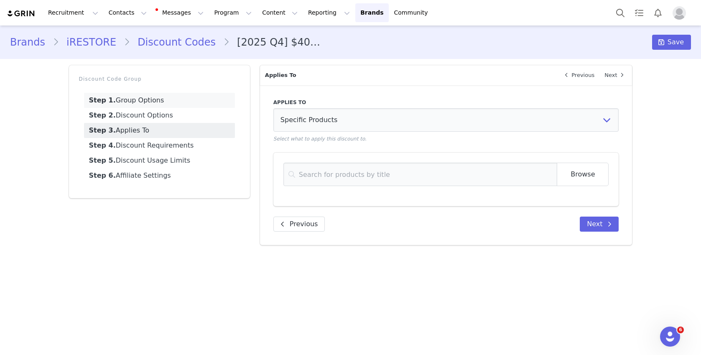
click at [150, 102] on link "Step 1. Group Options" at bounding box center [159, 100] width 151 height 15
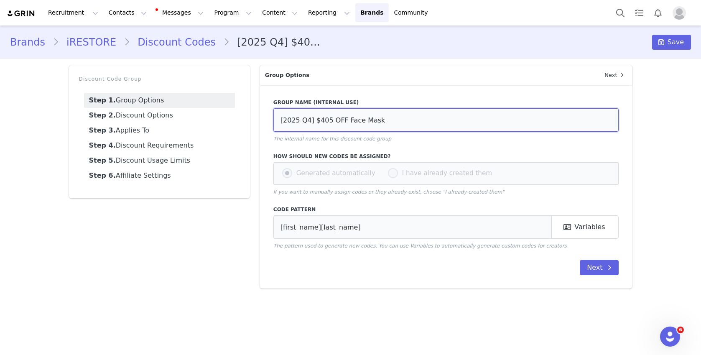
click at [309, 120] on input "[2025 Q4] $405 OFF Face Mask" at bounding box center [446, 119] width 346 height 23
click at [153, 133] on link "Step 3. Applies To" at bounding box center [159, 130] width 151 height 15
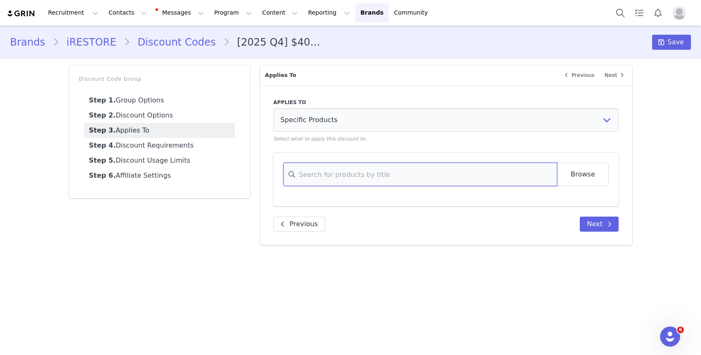
click at [305, 181] on input at bounding box center [421, 174] width 274 height 23
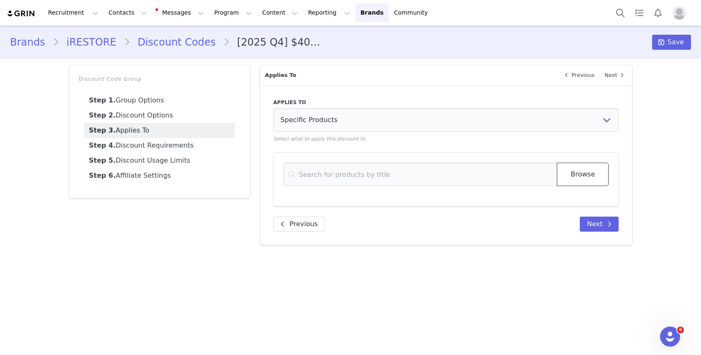
click at [582, 171] on button "Browse" at bounding box center [583, 174] width 52 height 23
